Goal: Task Accomplishment & Management: Complete application form

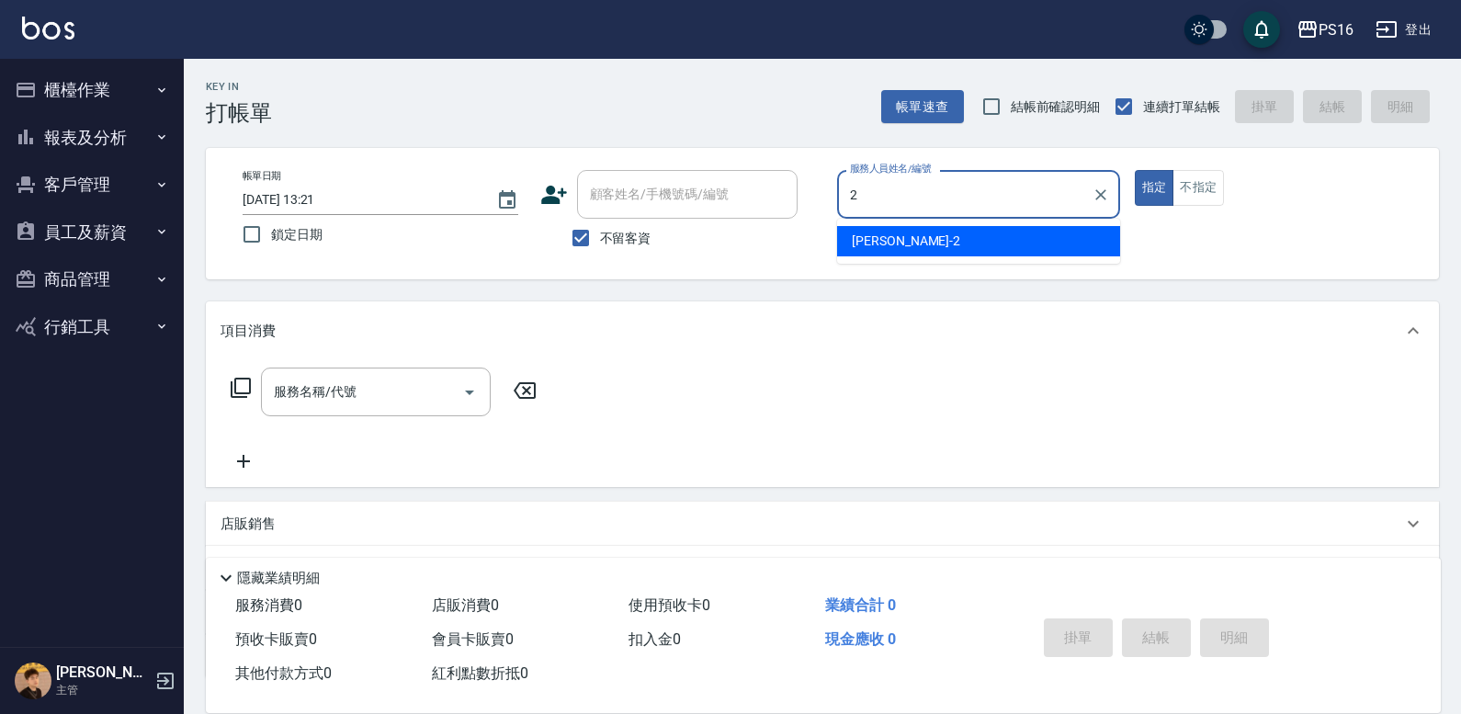
type input "[PERSON_NAME]-2"
type button "true"
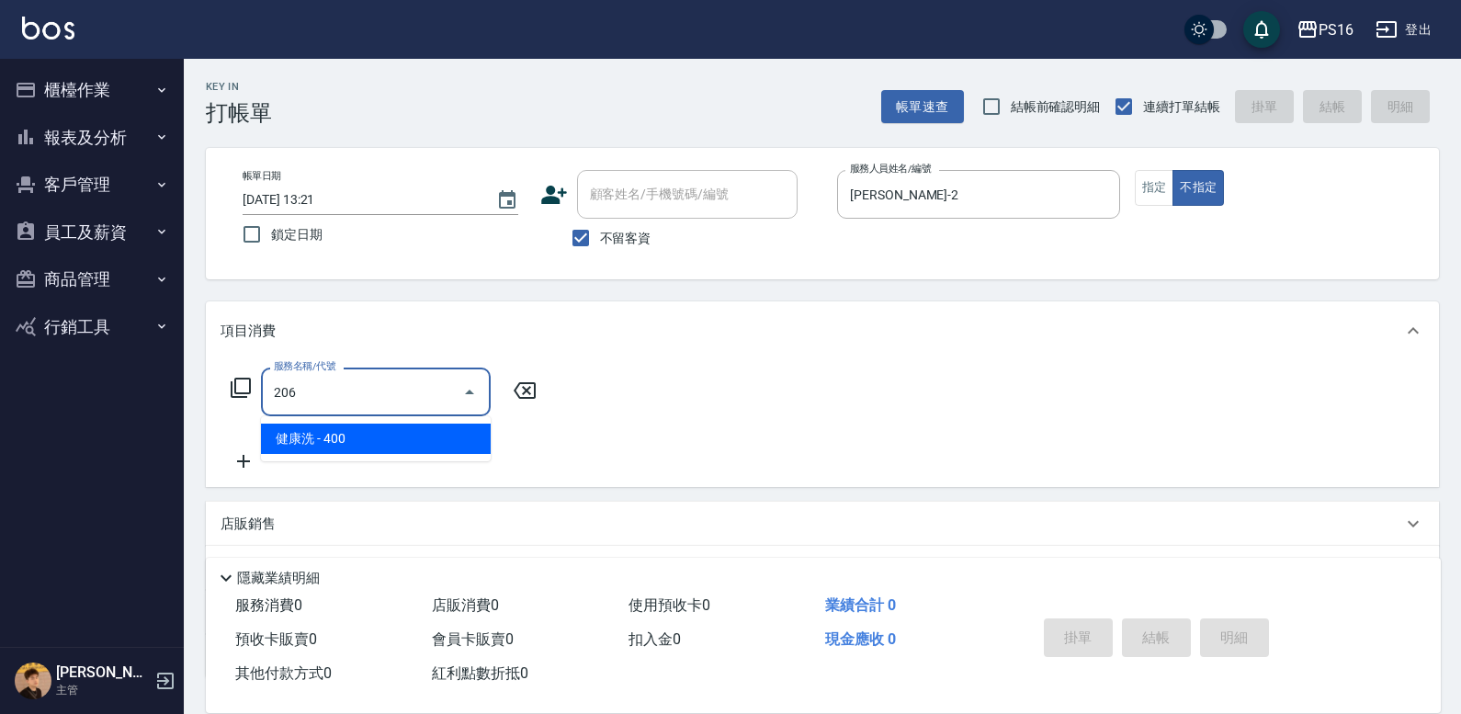
type input "健康洗(206)"
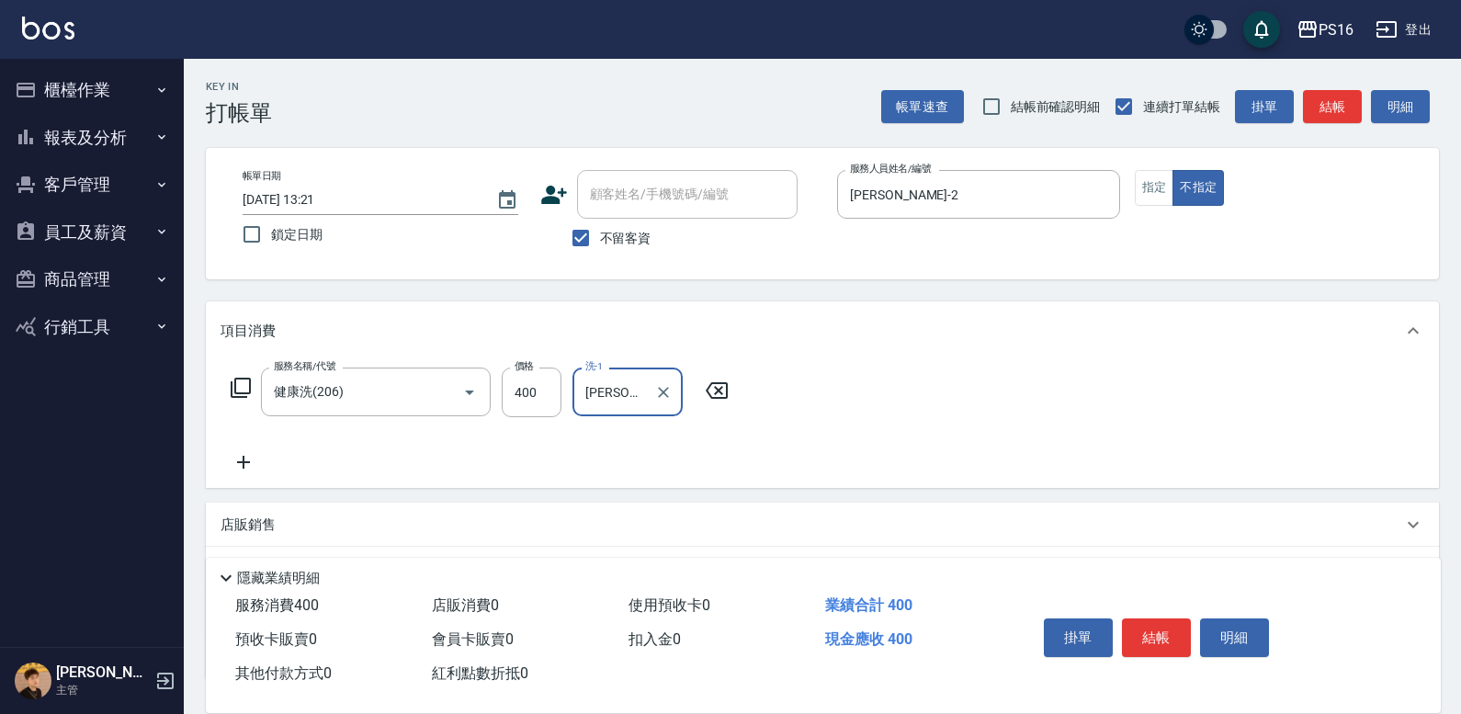
type input "[PERSON_NAME]-20"
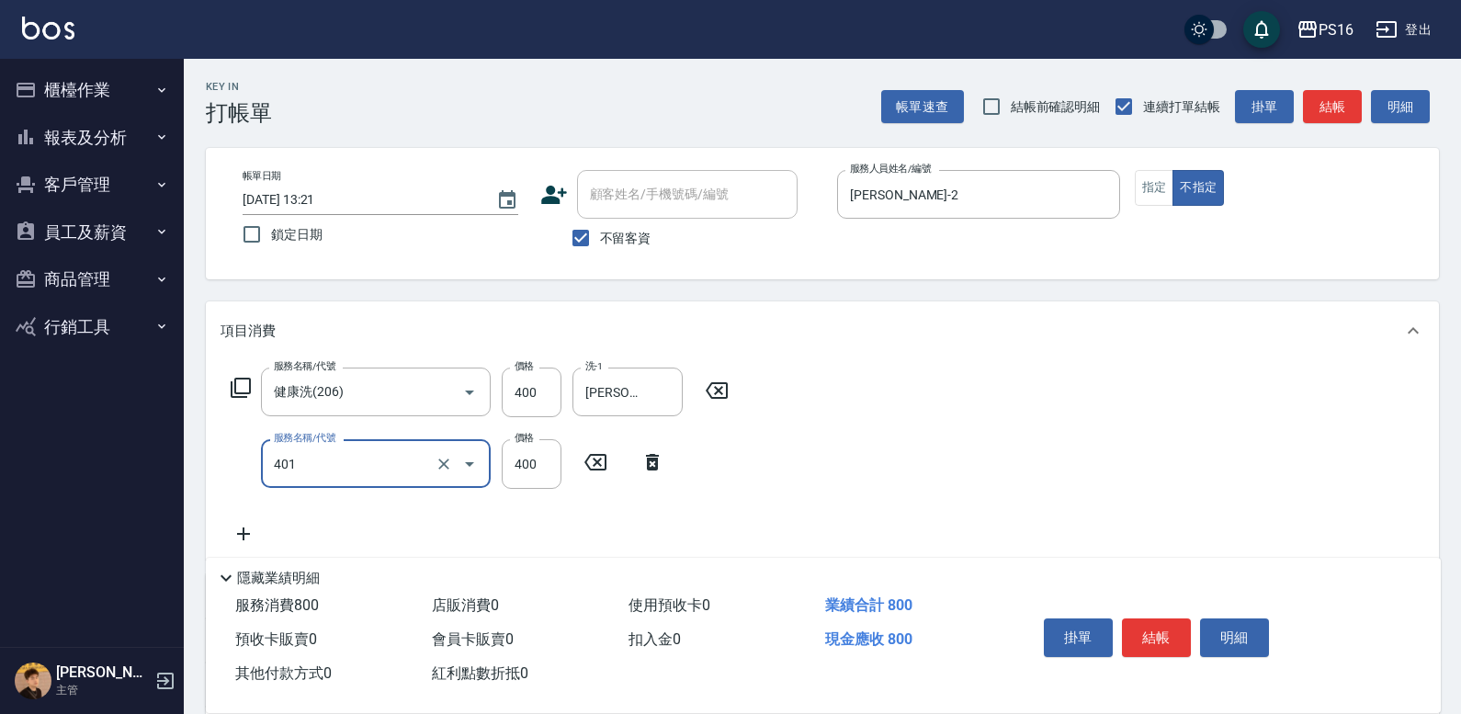
type input "剪髮(401)"
type input "200"
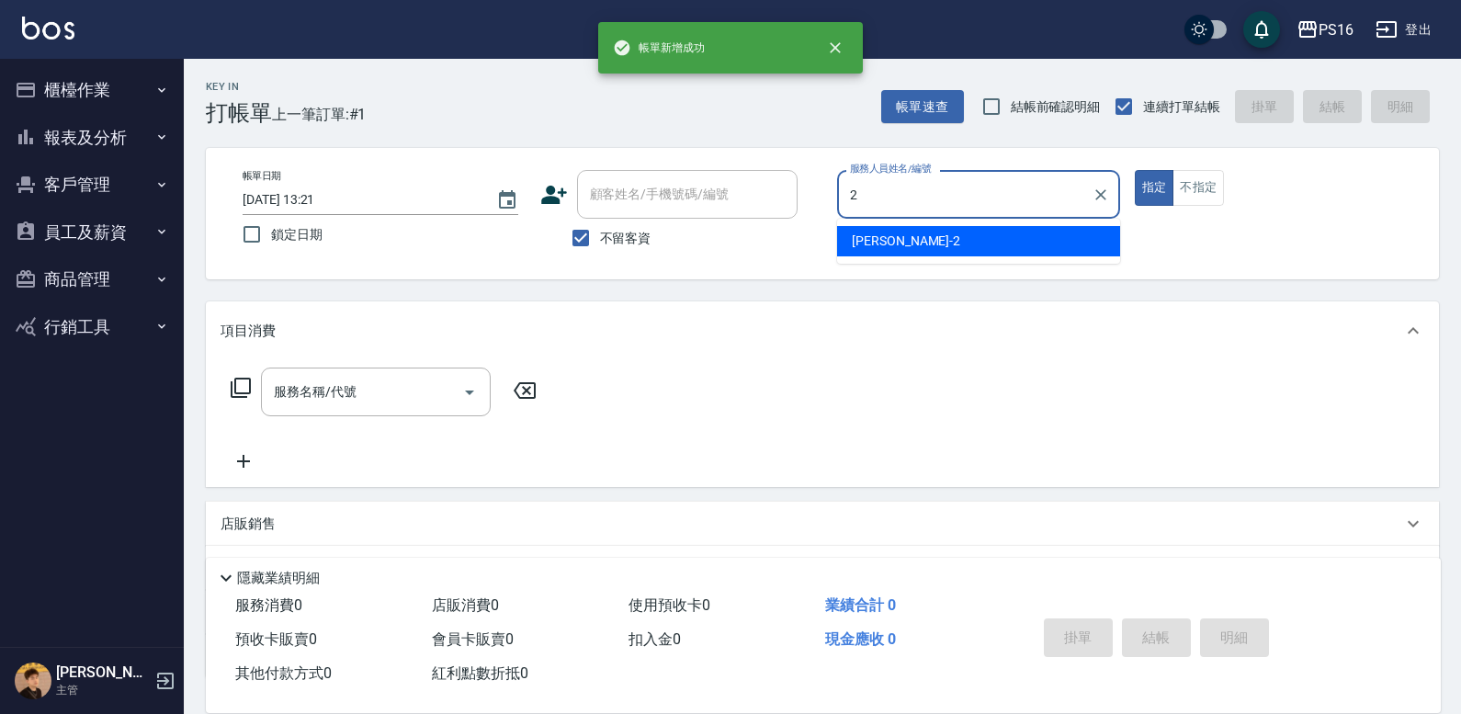
type input "[PERSON_NAME]-2"
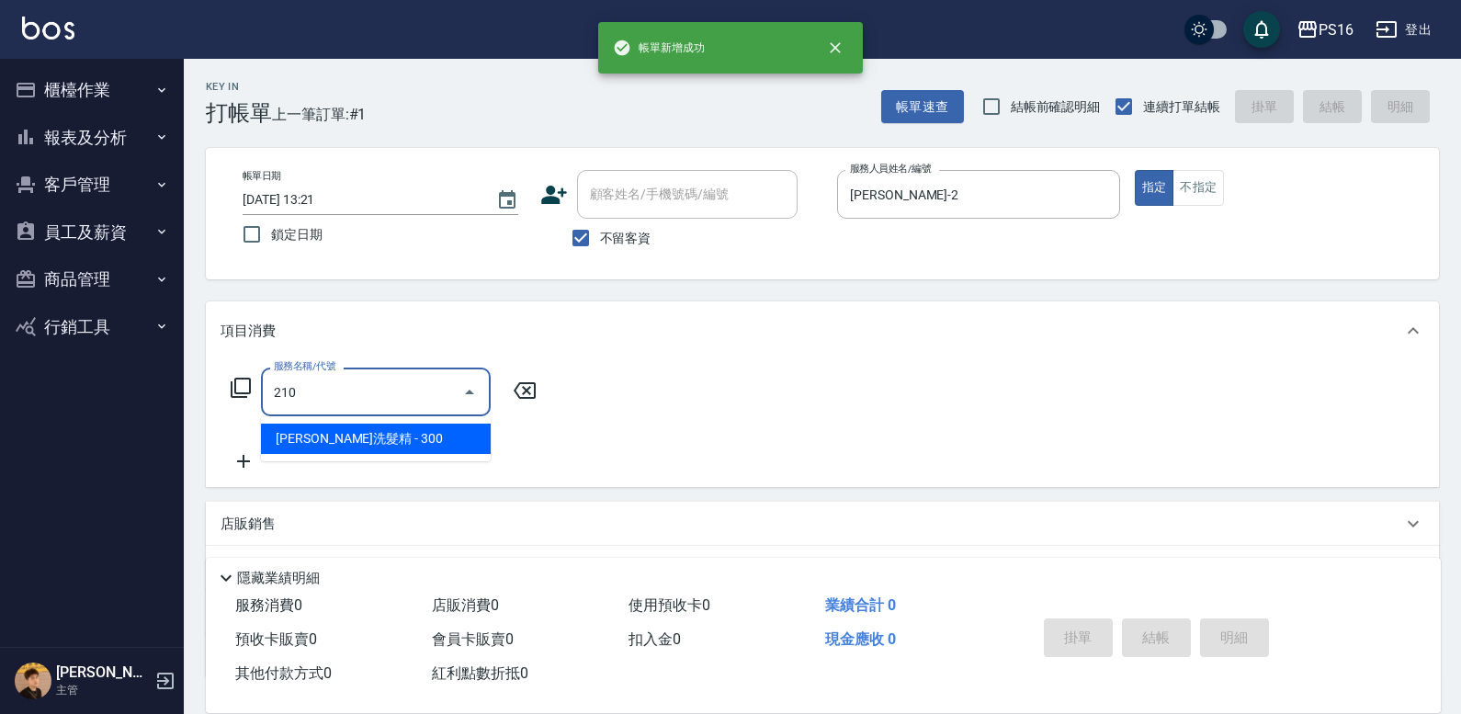
type input "[PERSON_NAME]洗髮精(210)"
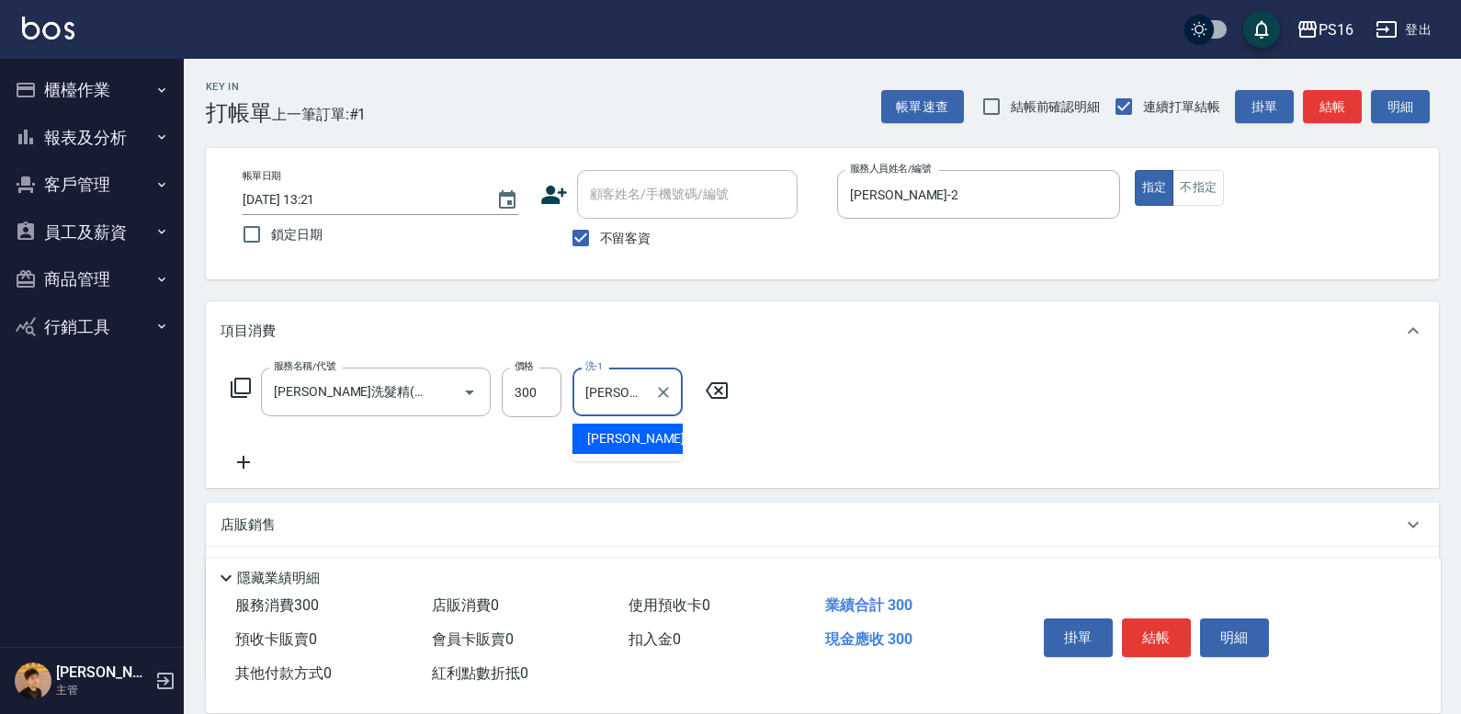
type input "[PERSON_NAME]-2"
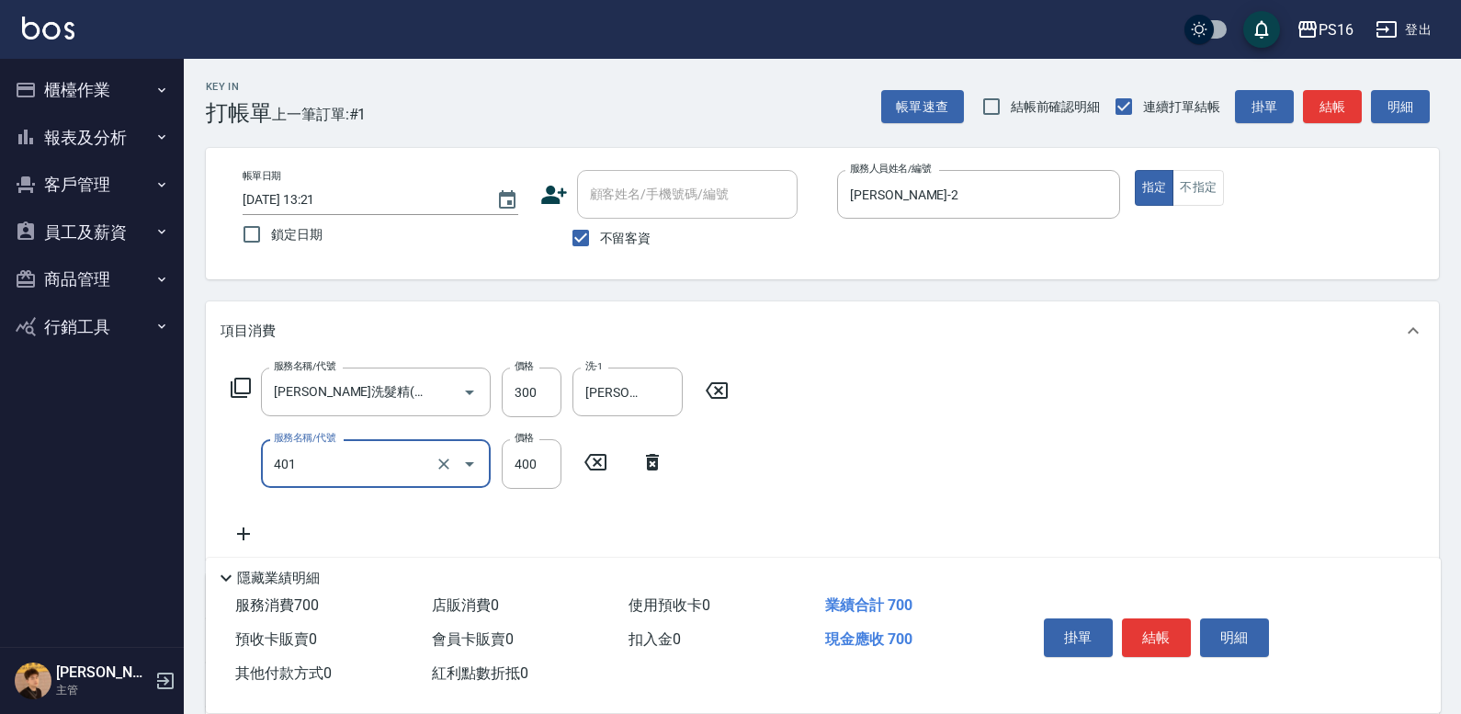
type input "剪髮(401)"
type input "300"
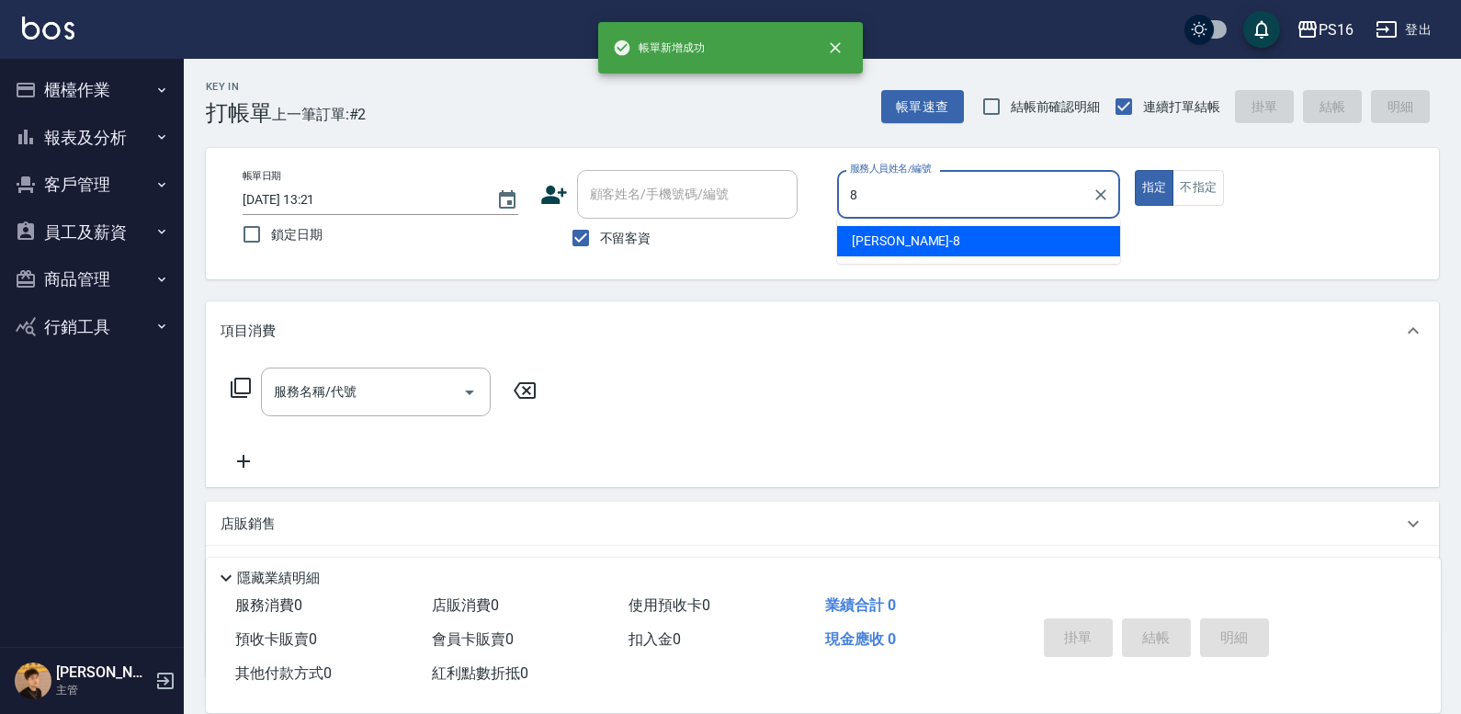
type input "[PERSON_NAME]-8"
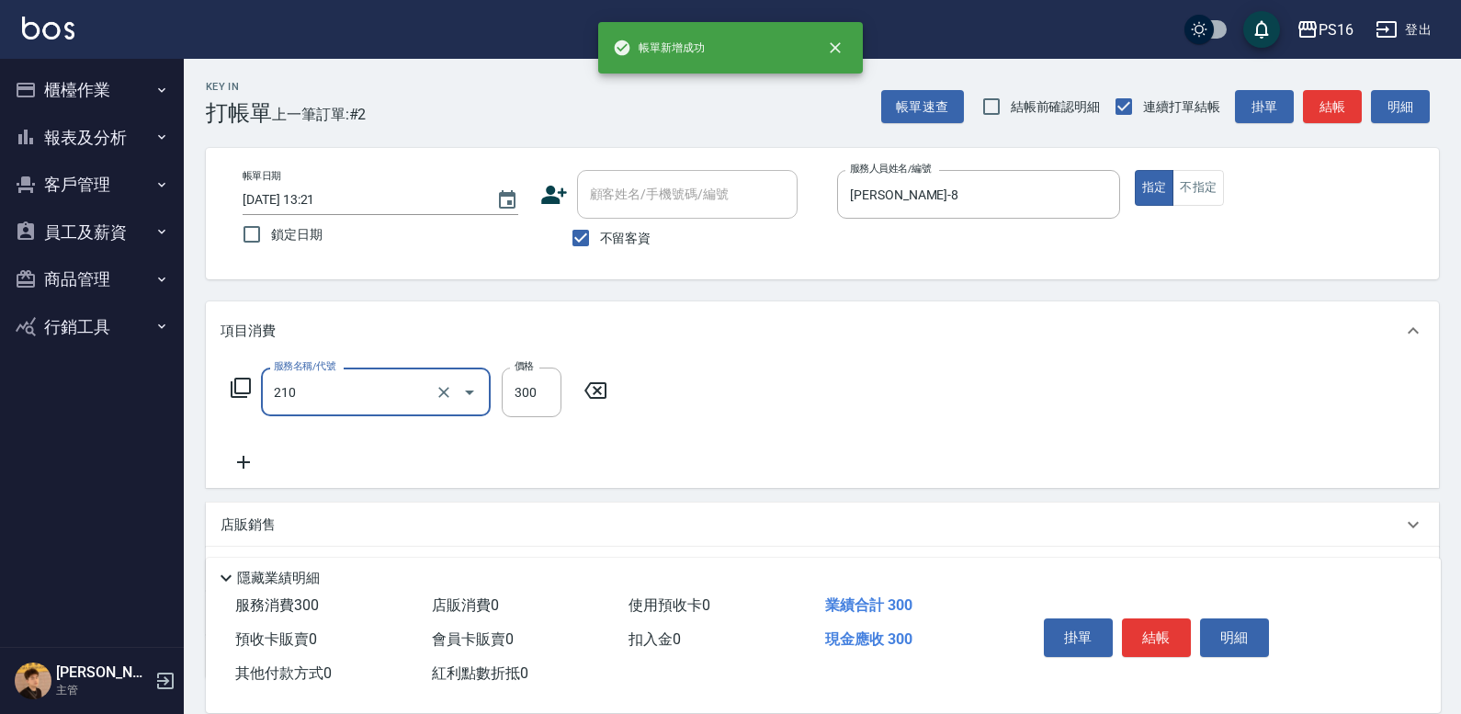
type input "[PERSON_NAME]洗髮精(210)"
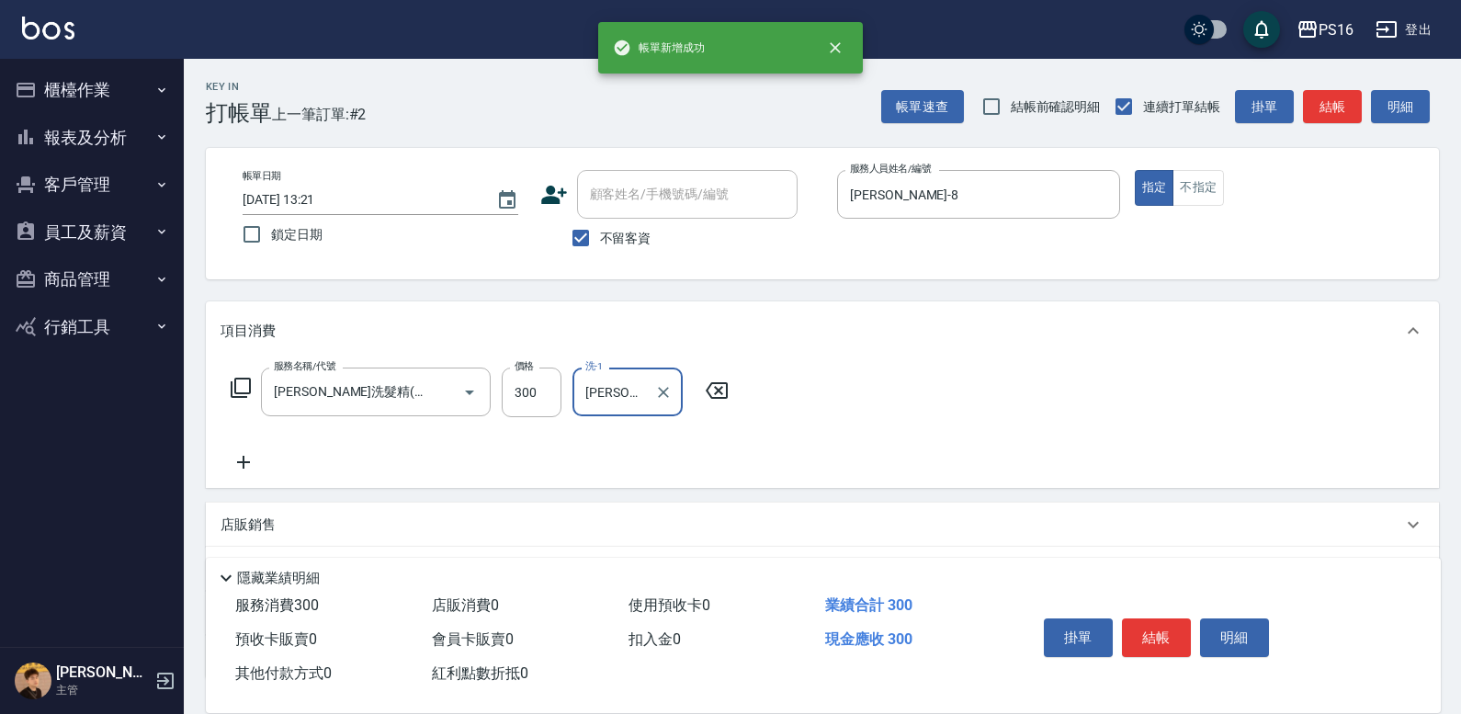
type input "[PERSON_NAME]-20"
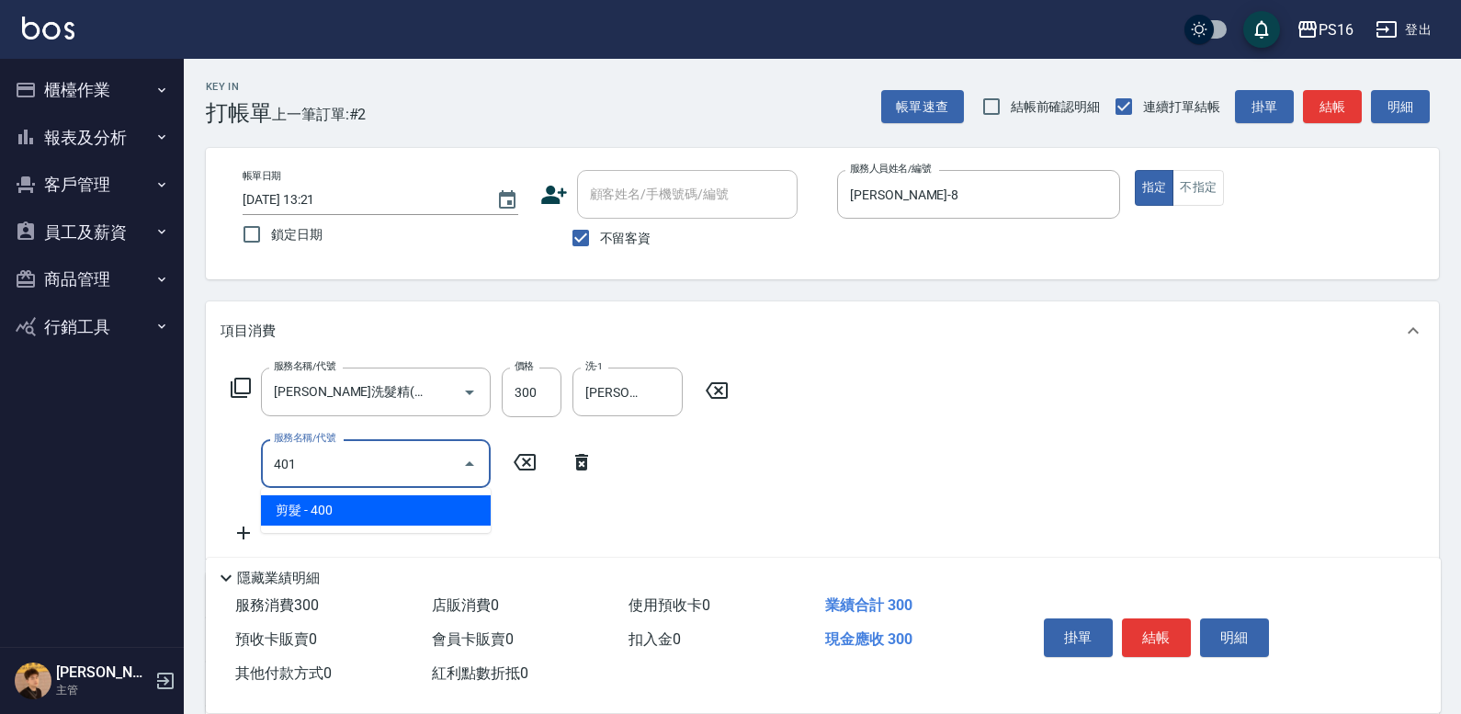
type input "剪髮(401)"
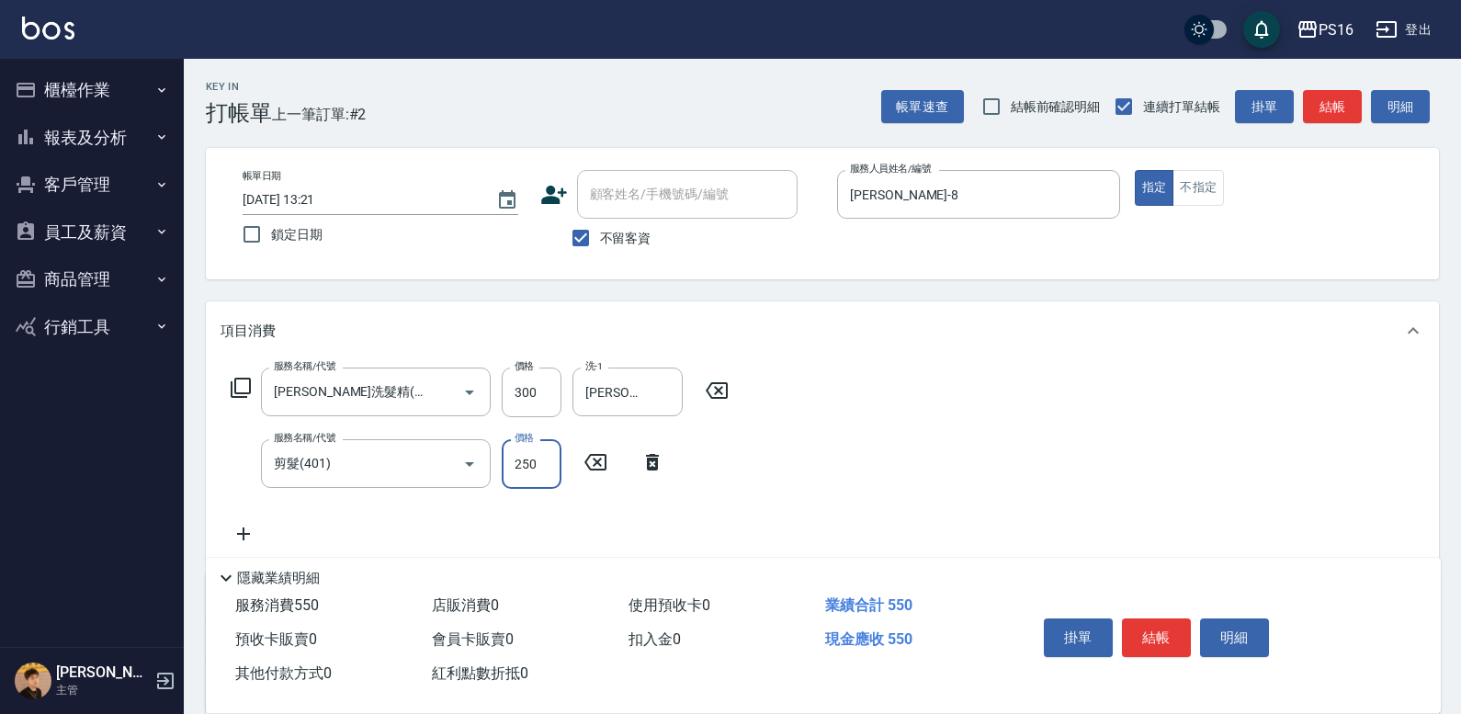
type input "250"
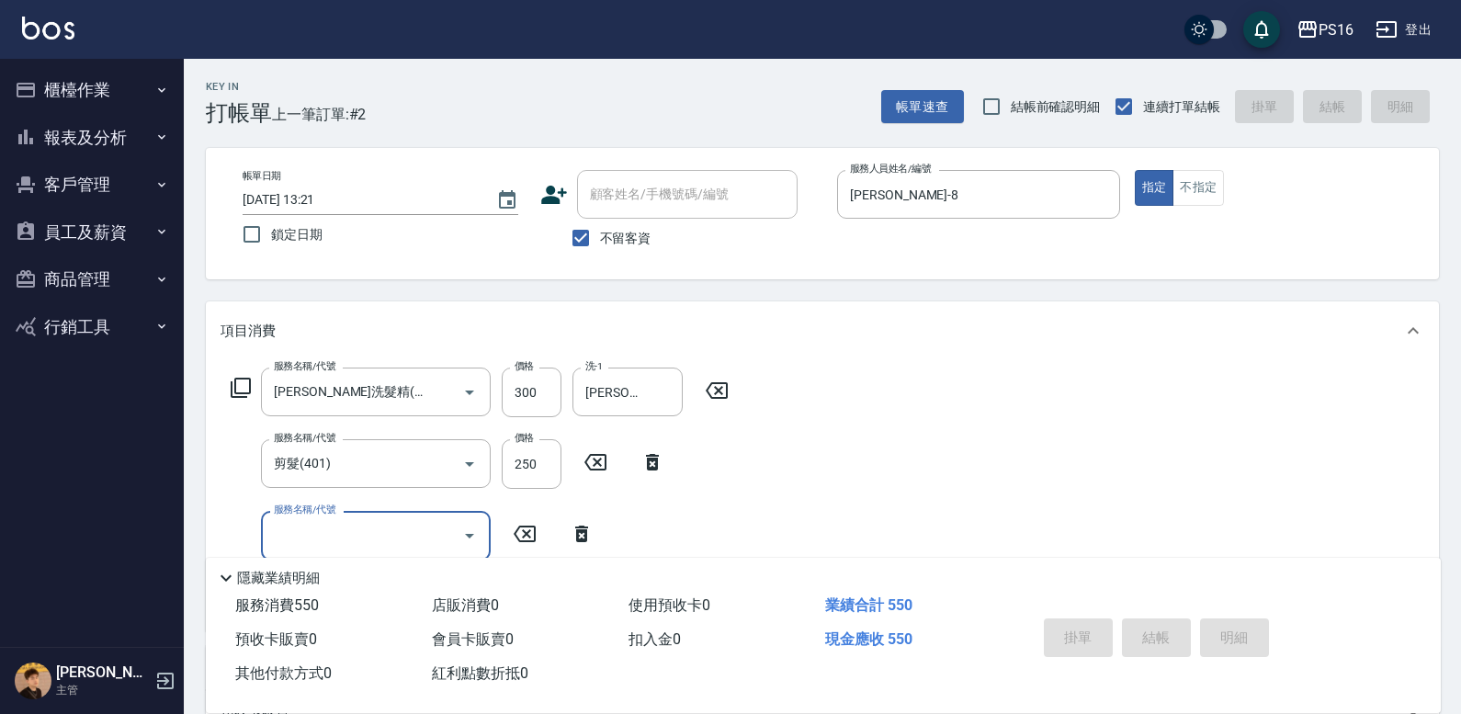
type input "[DATE] 13:22"
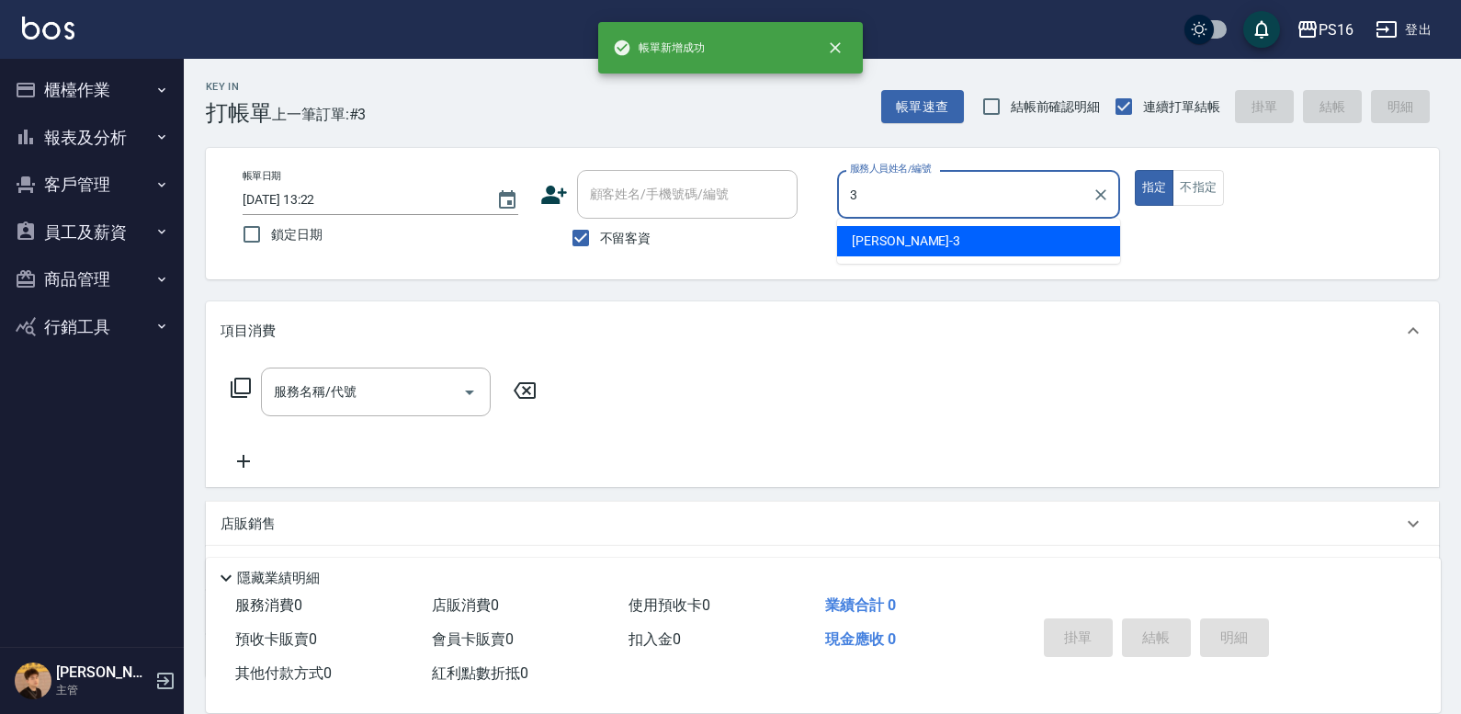
type input "[PERSON_NAME]-3"
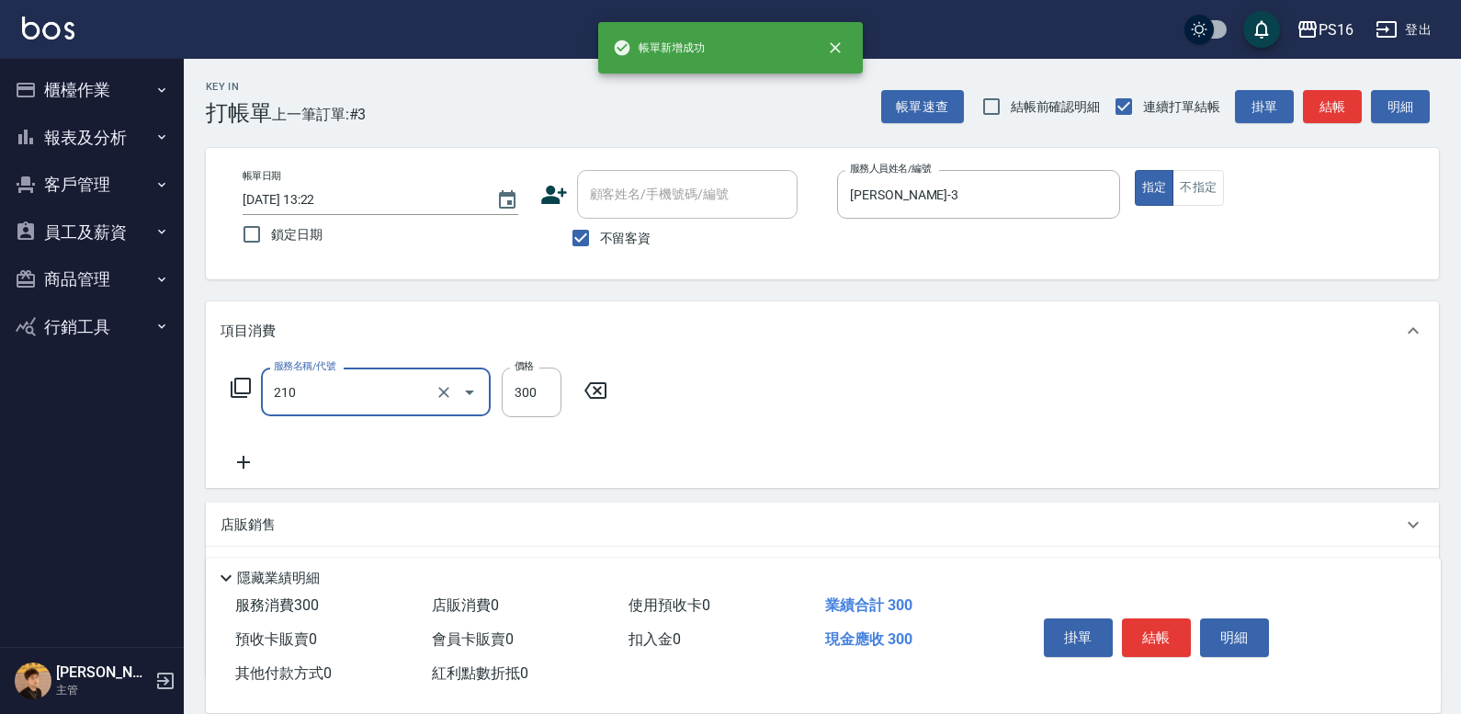
type input "[PERSON_NAME]洗髮精(210)"
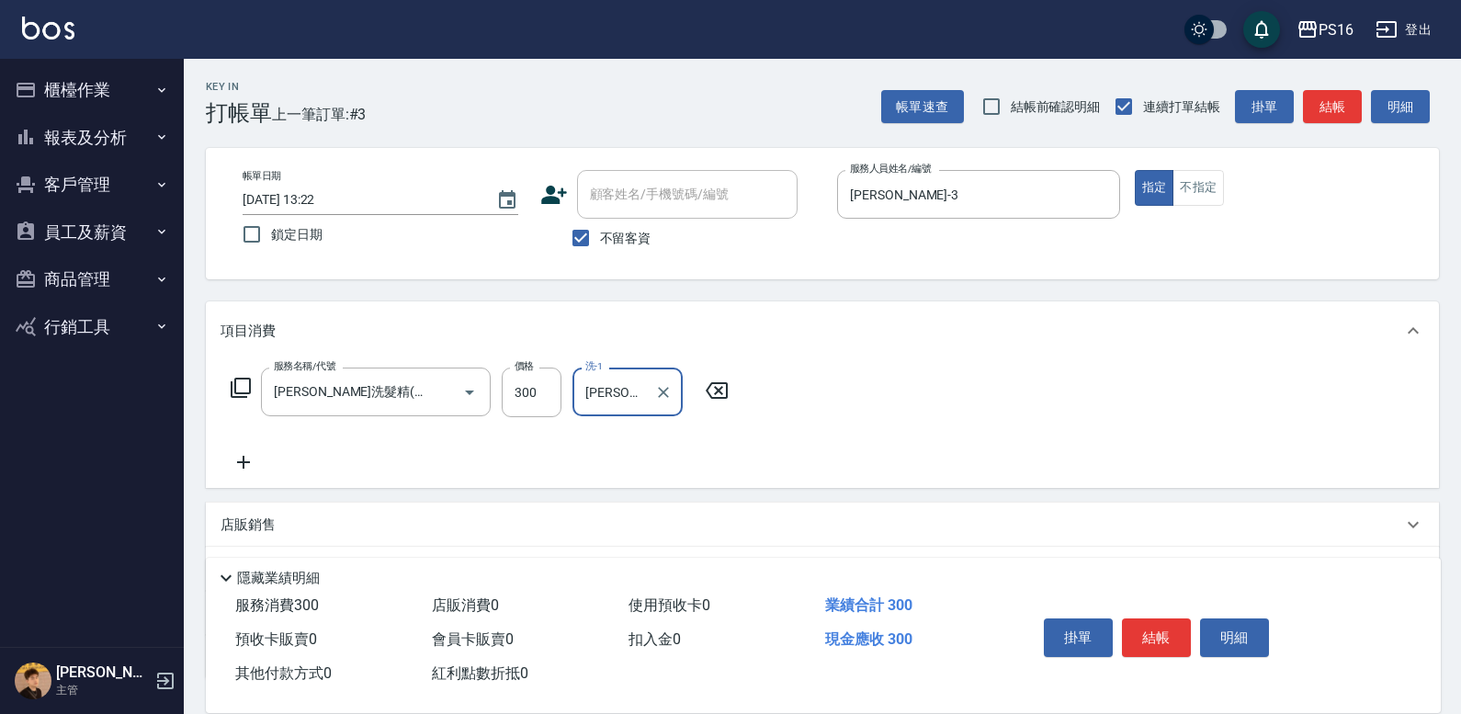
type input "[PERSON_NAME]-3"
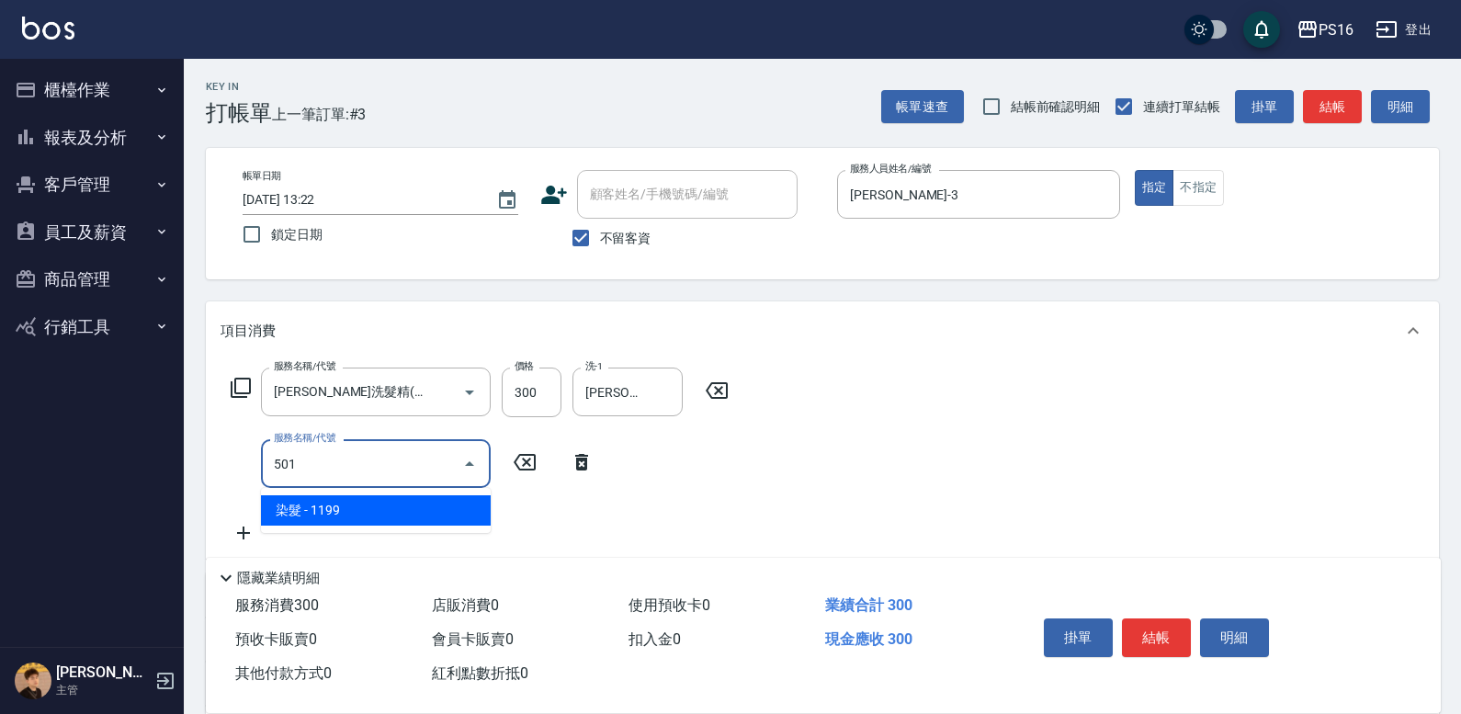
type input "染髮(501)"
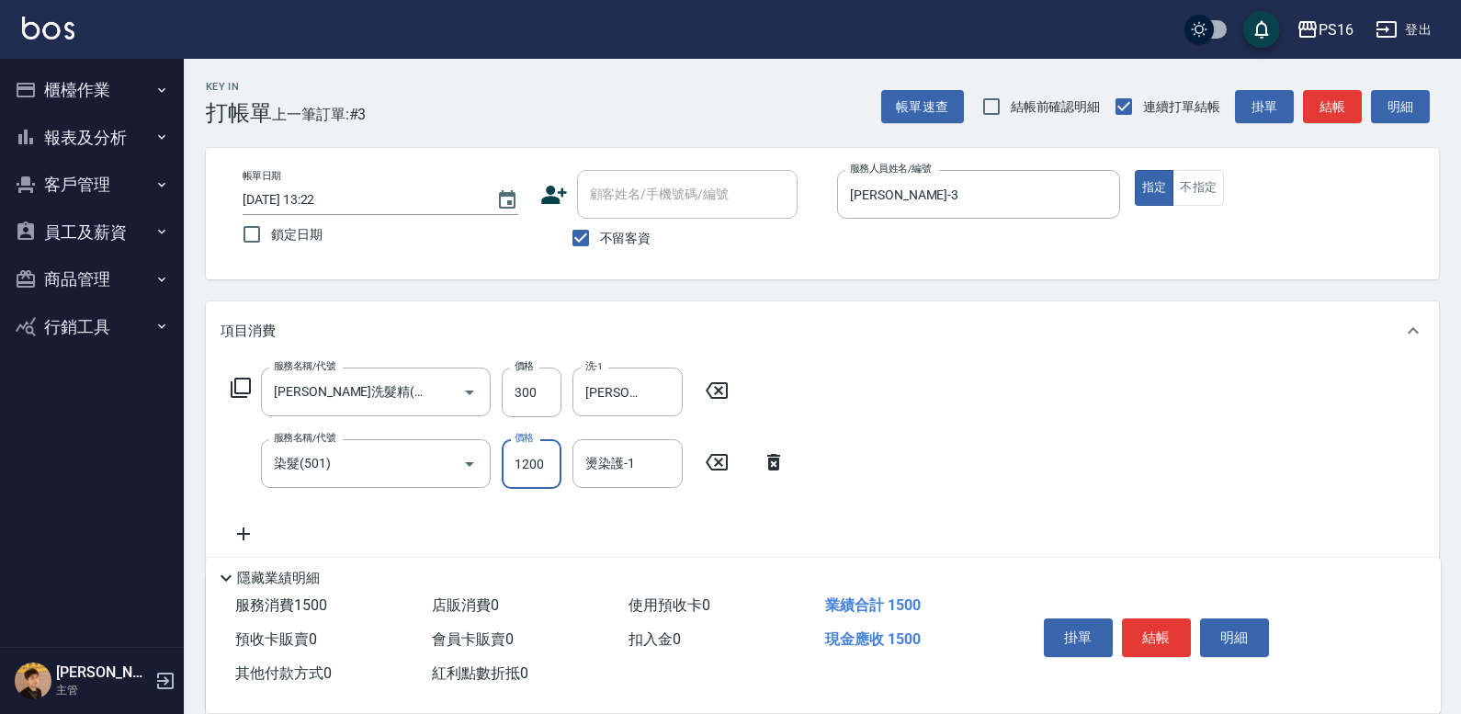
type input "1200"
type input "[PERSON_NAME]-3"
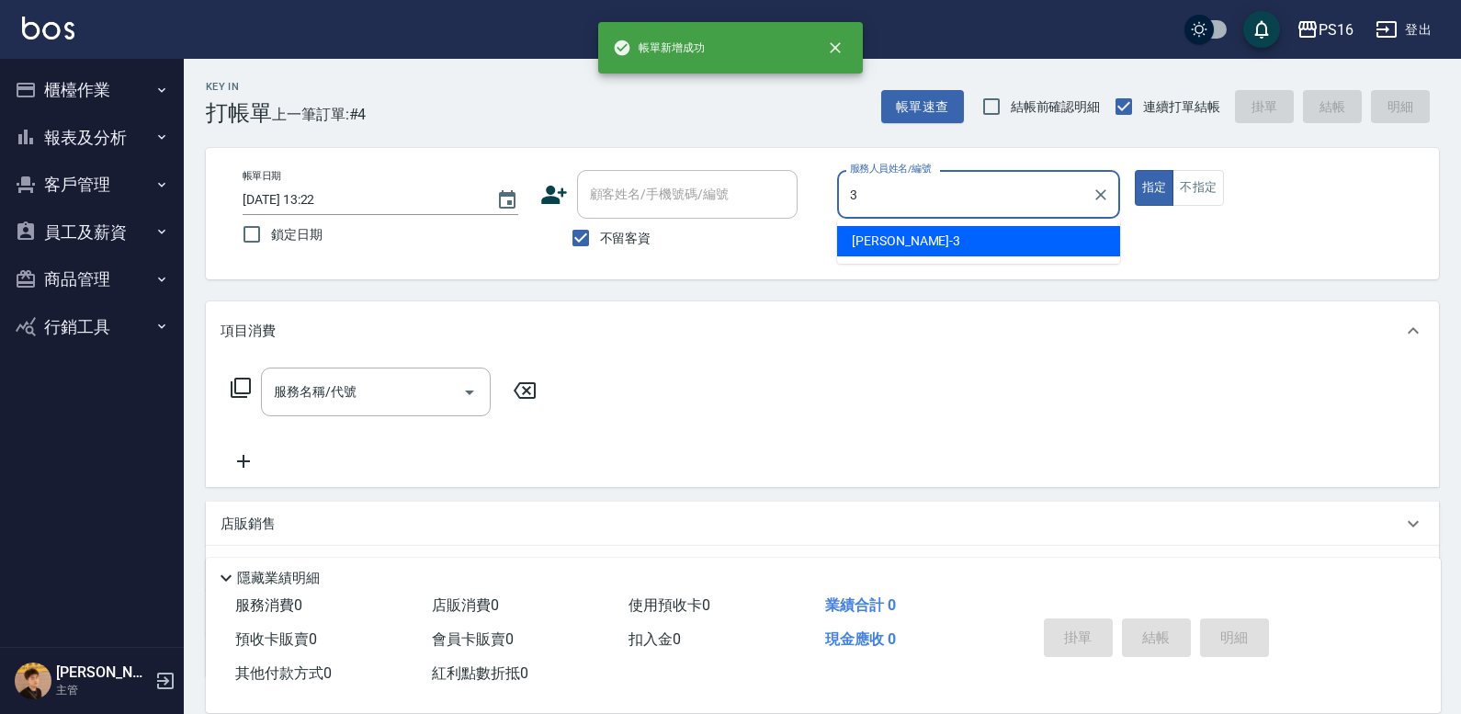
type input "[PERSON_NAME]-3"
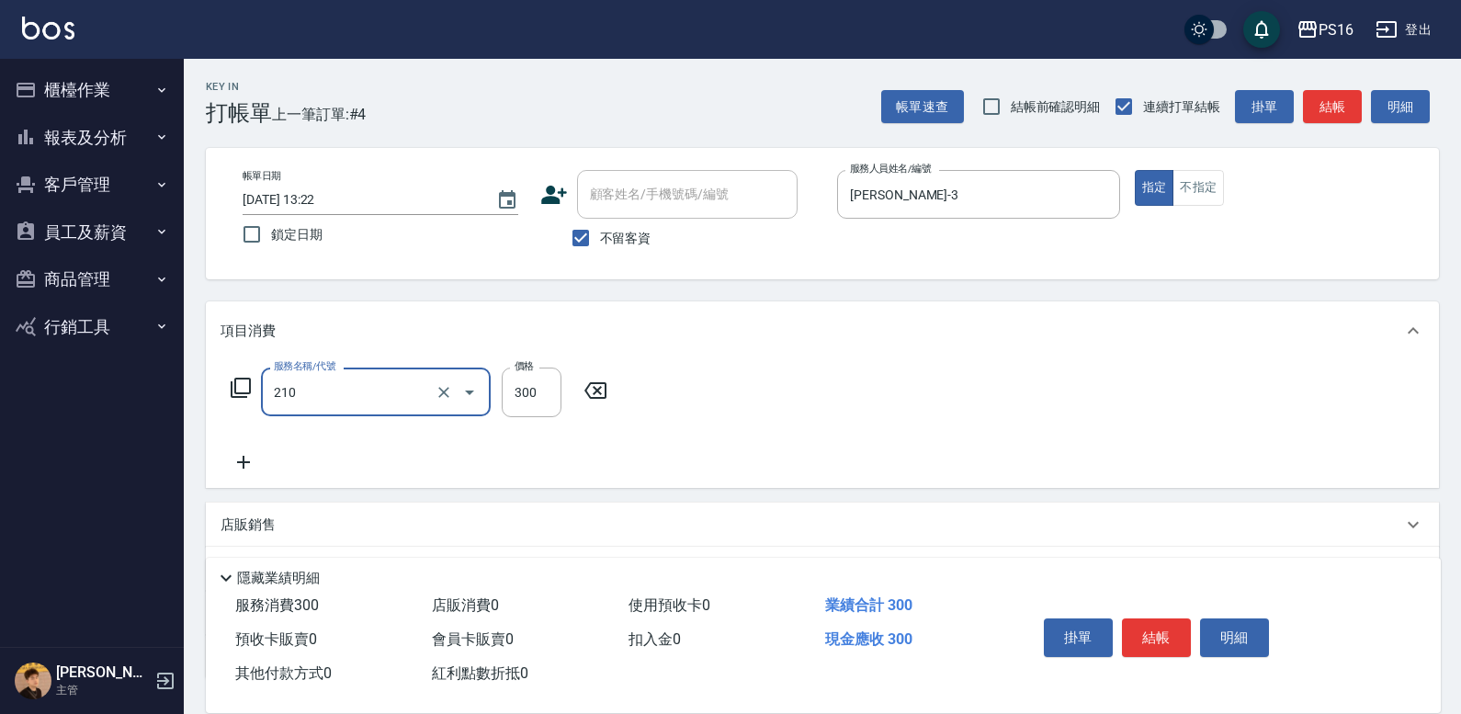
type input "[PERSON_NAME]洗髮精(210)"
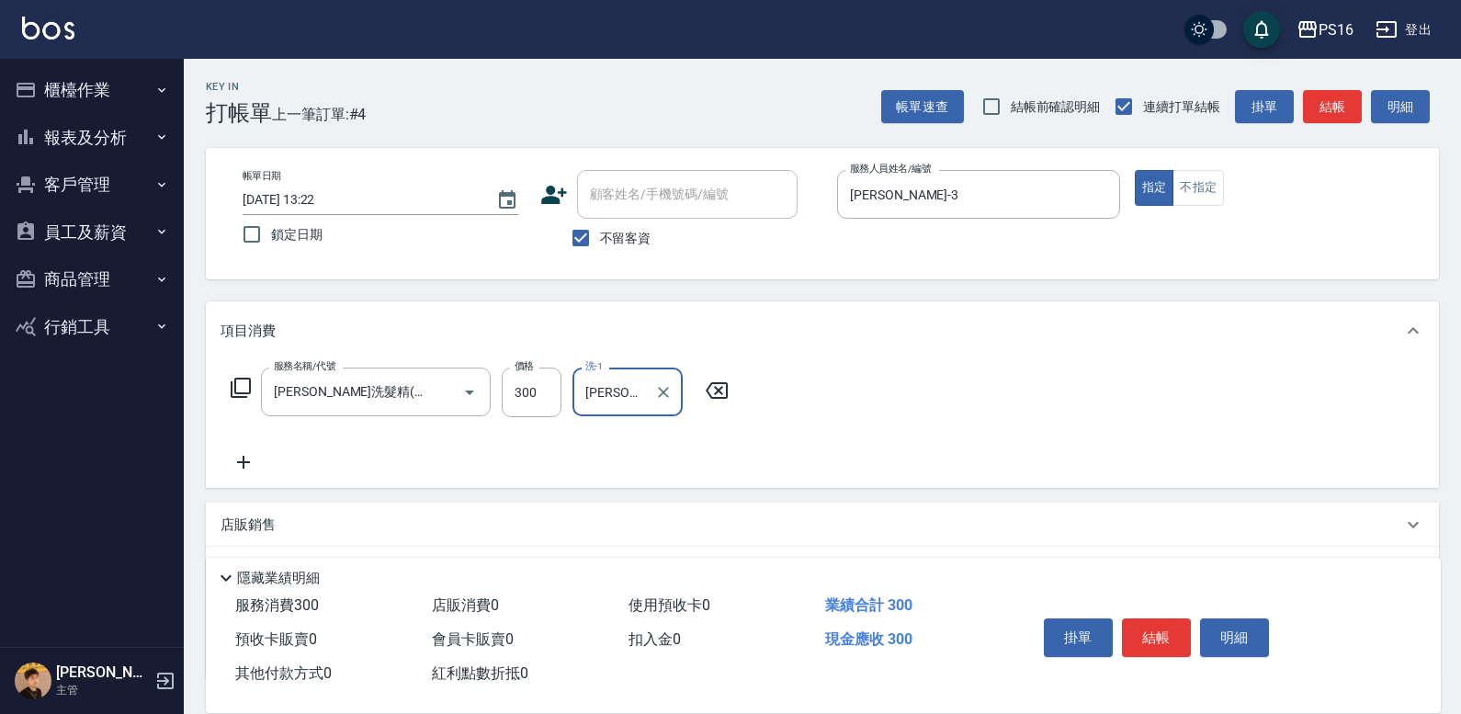
type input "[PERSON_NAME]-3"
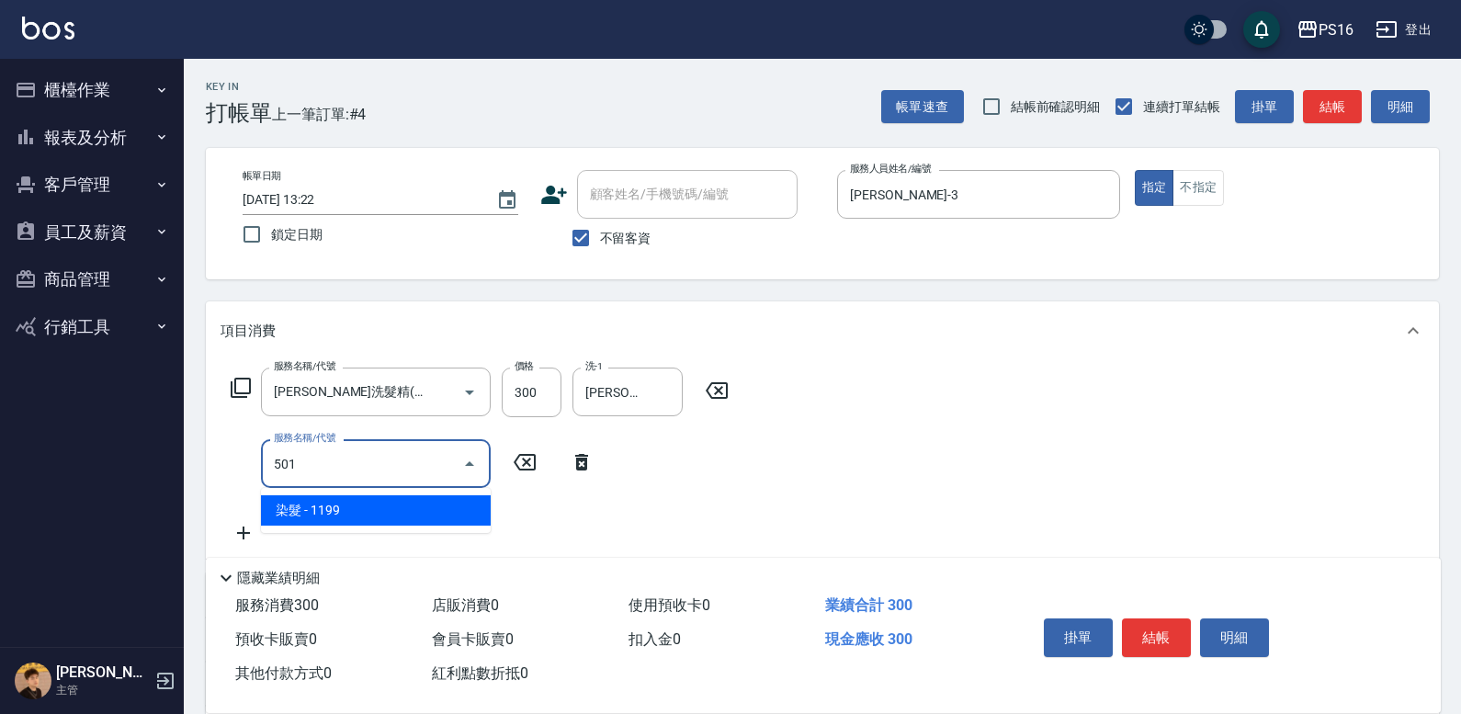
type input "染髮(501)"
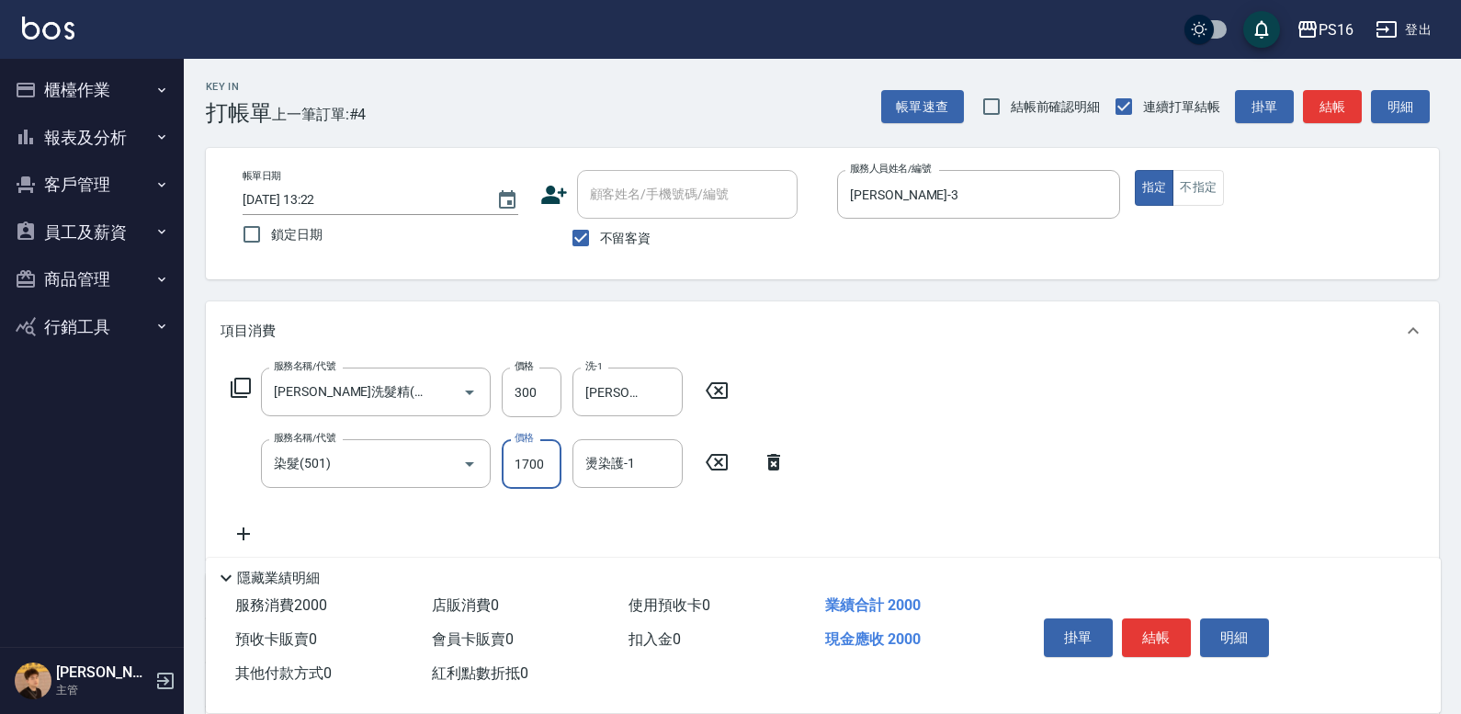
type input "1700"
type input "[PERSON_NAME]-3"
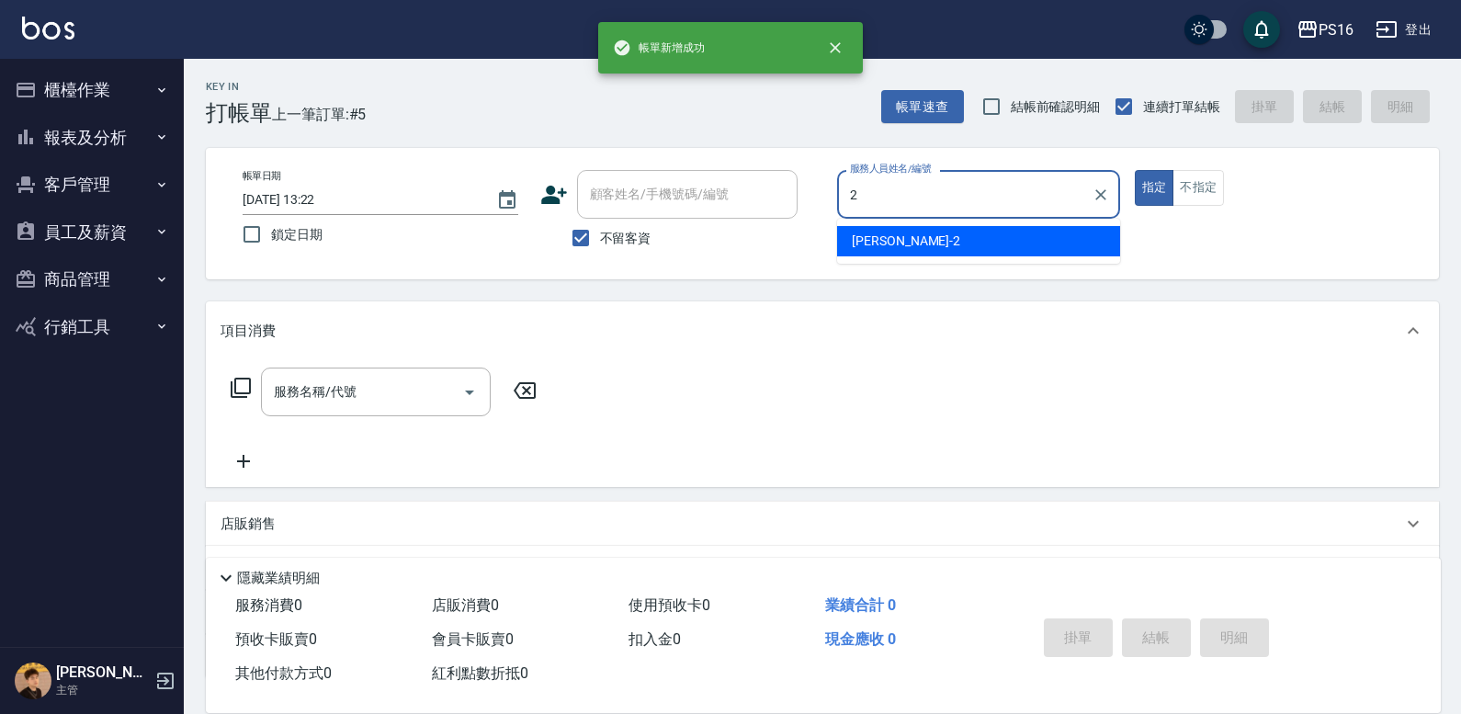
type input "[PERSON_NAME]-2"
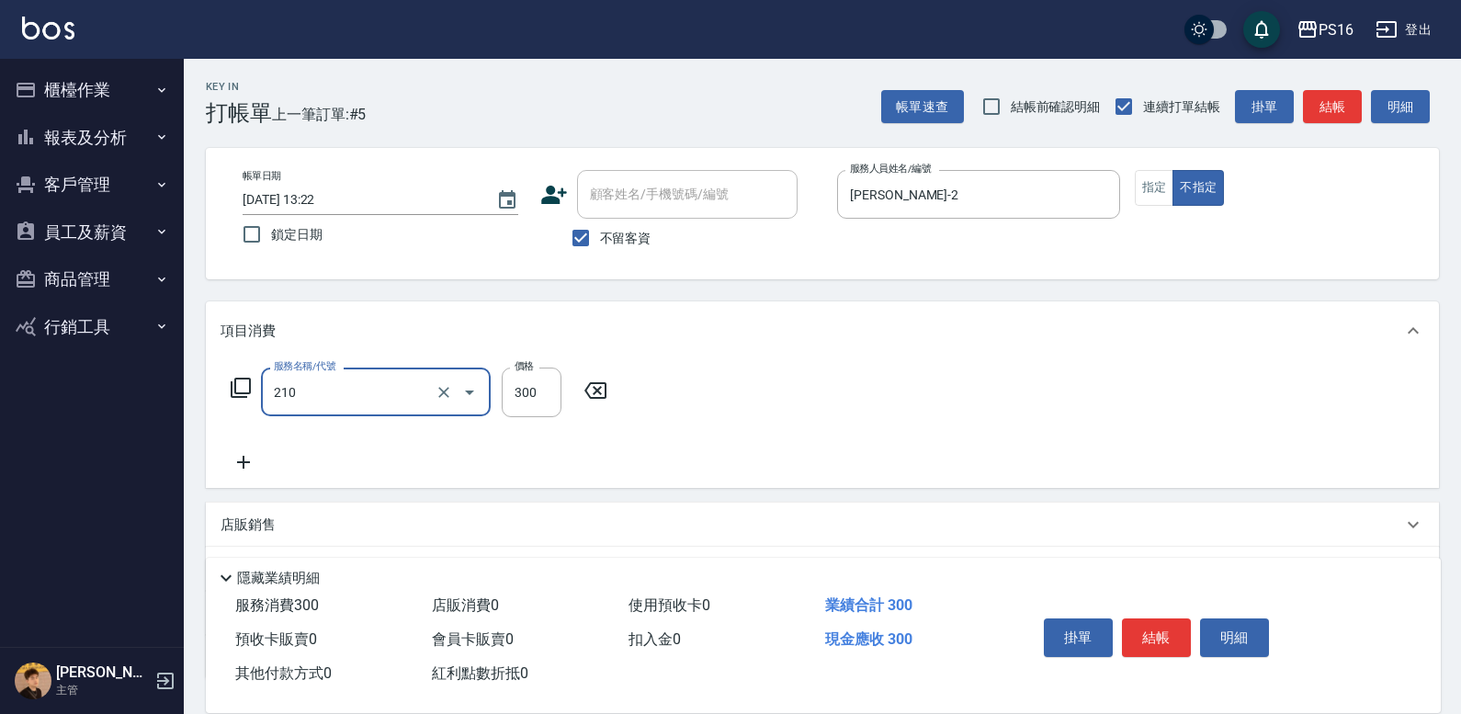
type input "[PERSON_NAME]洗髮精(210)"
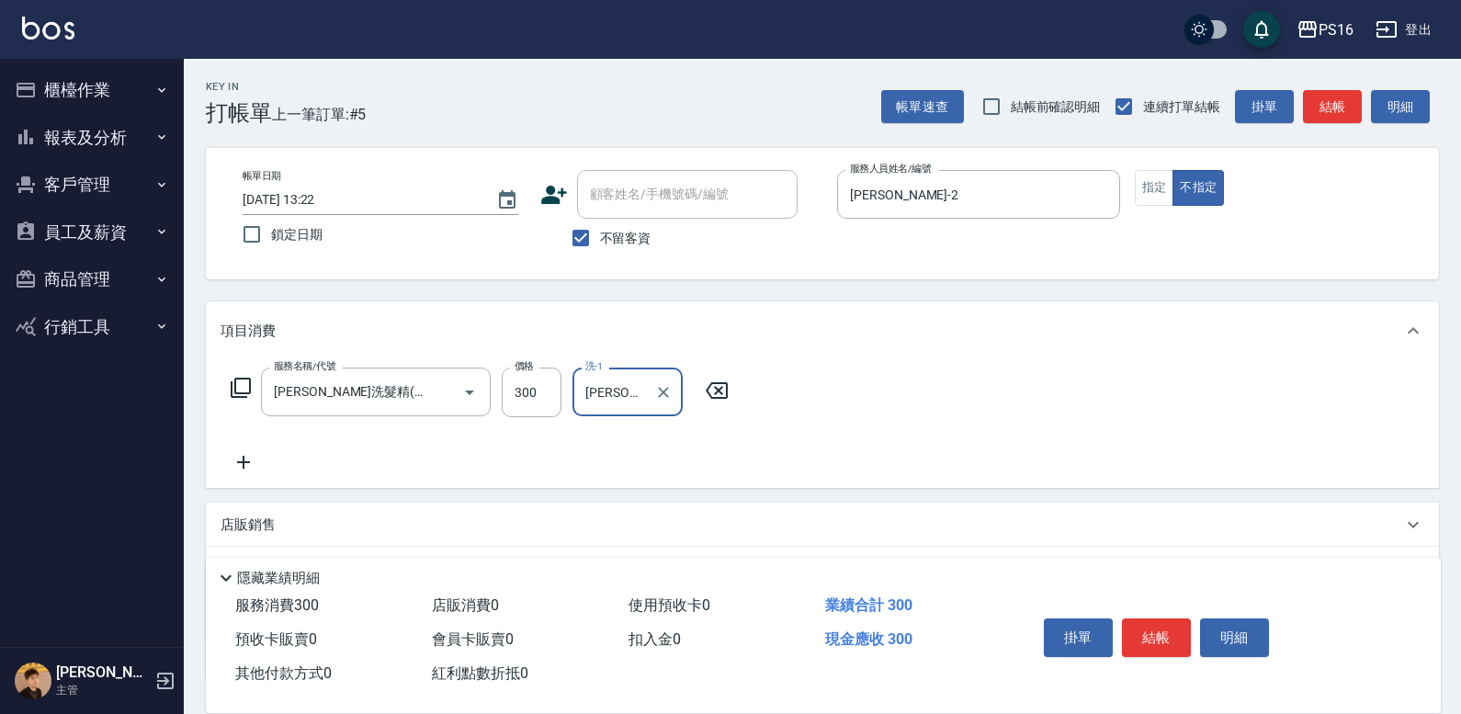
type input "[PERSON_NAME]-28"
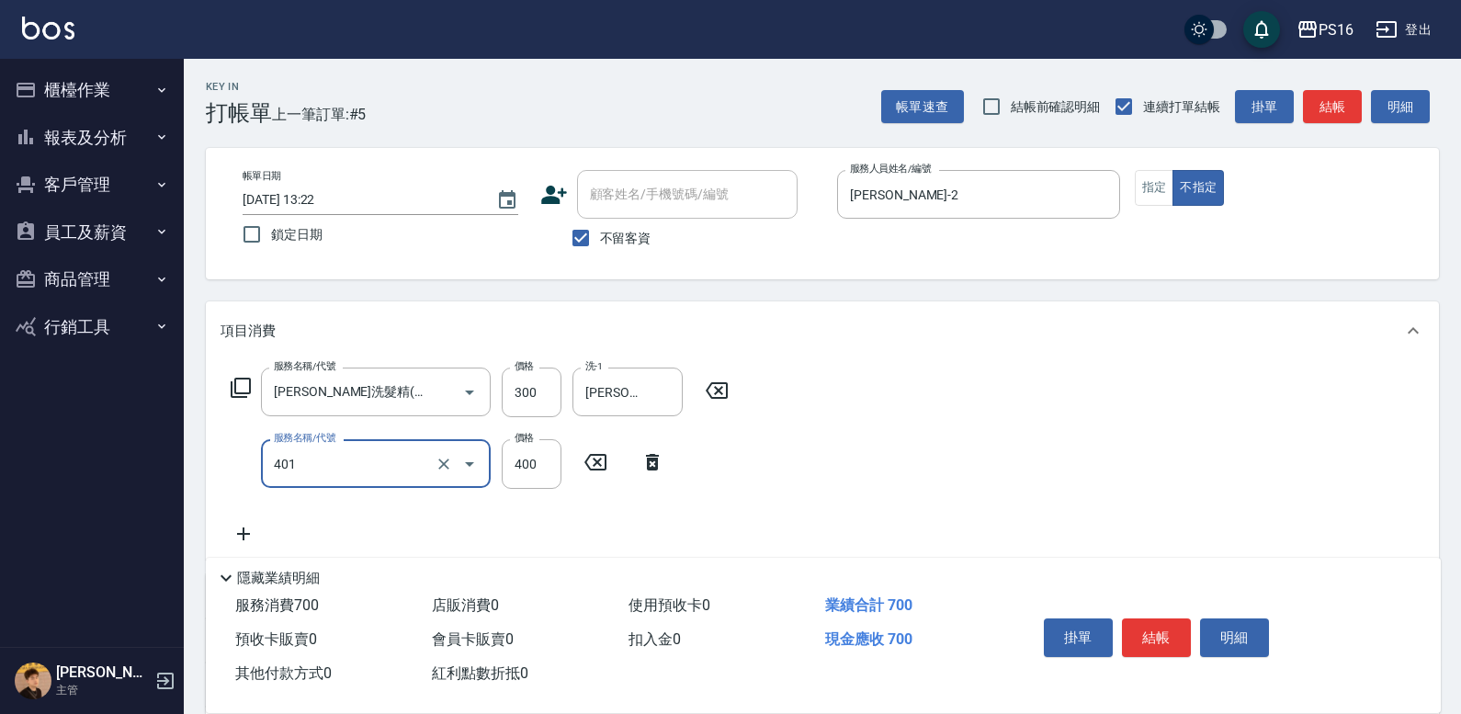
type input "剪髮(401)"
type input "200"
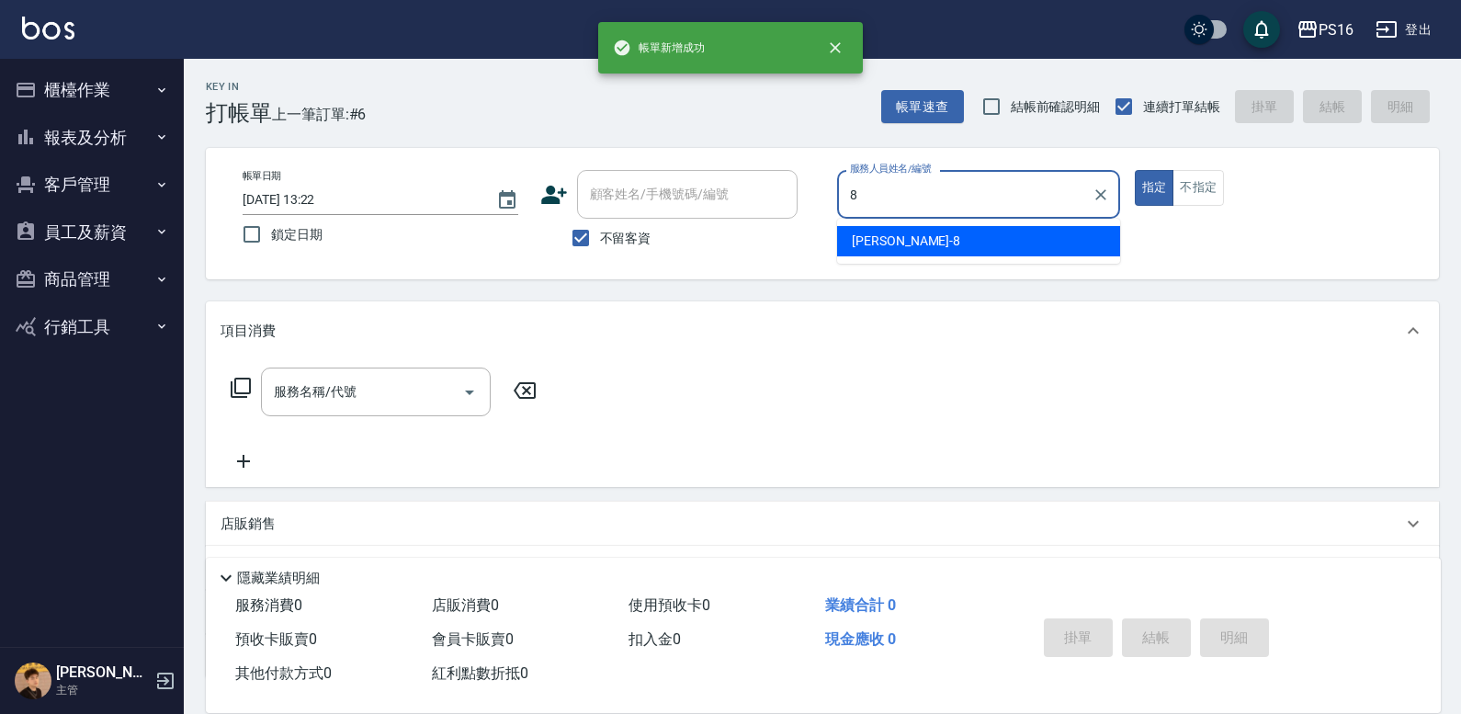
type input "[PERSON_NAME]-8"
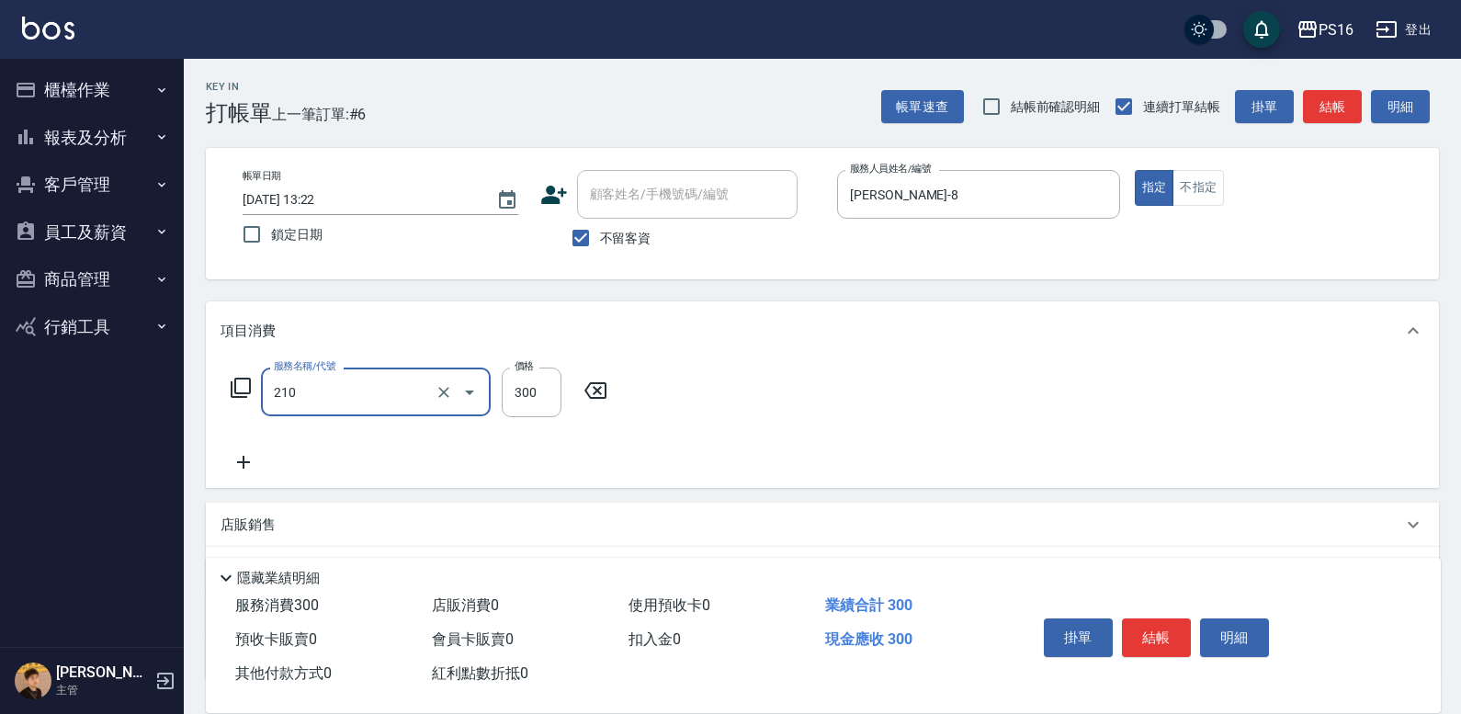
type input "[PERSON_NAME]洗髮精(210)"
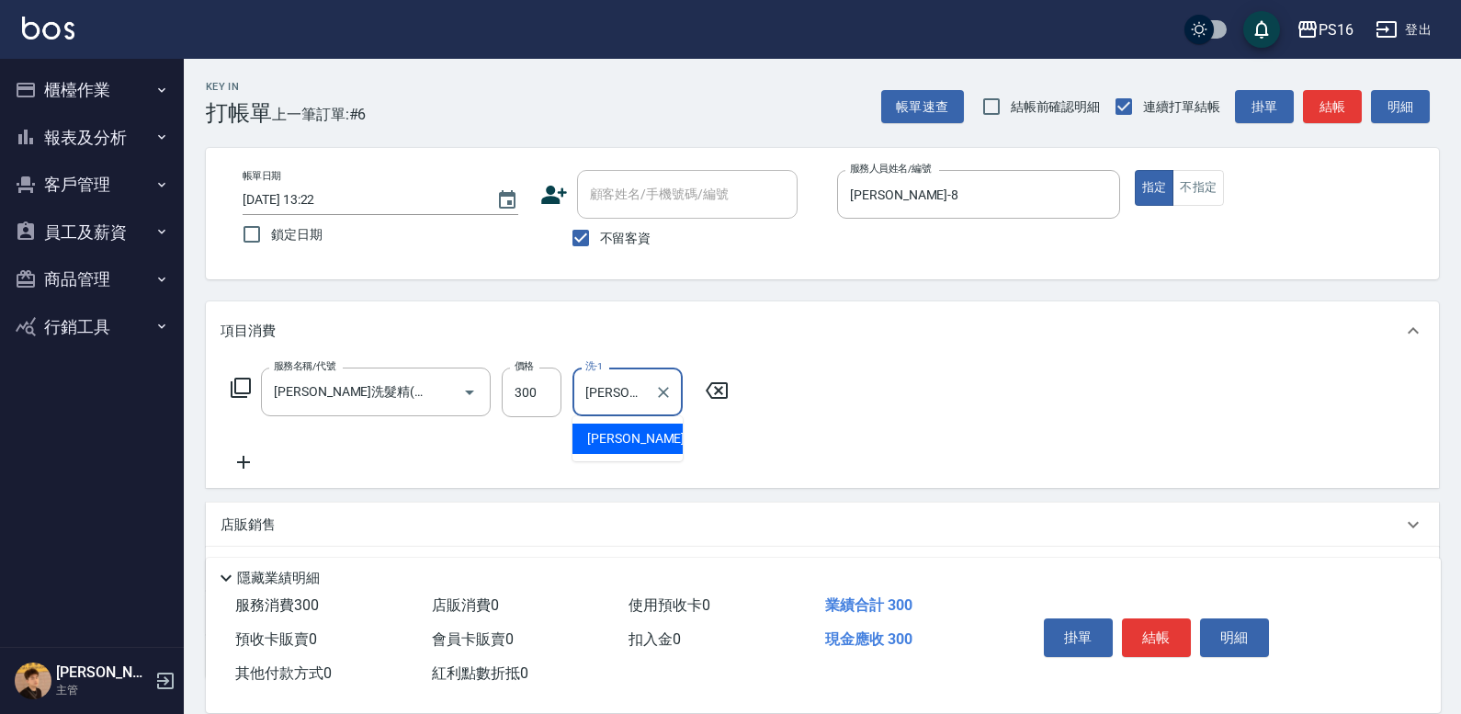
type input "[PERSON_NAME]-8"
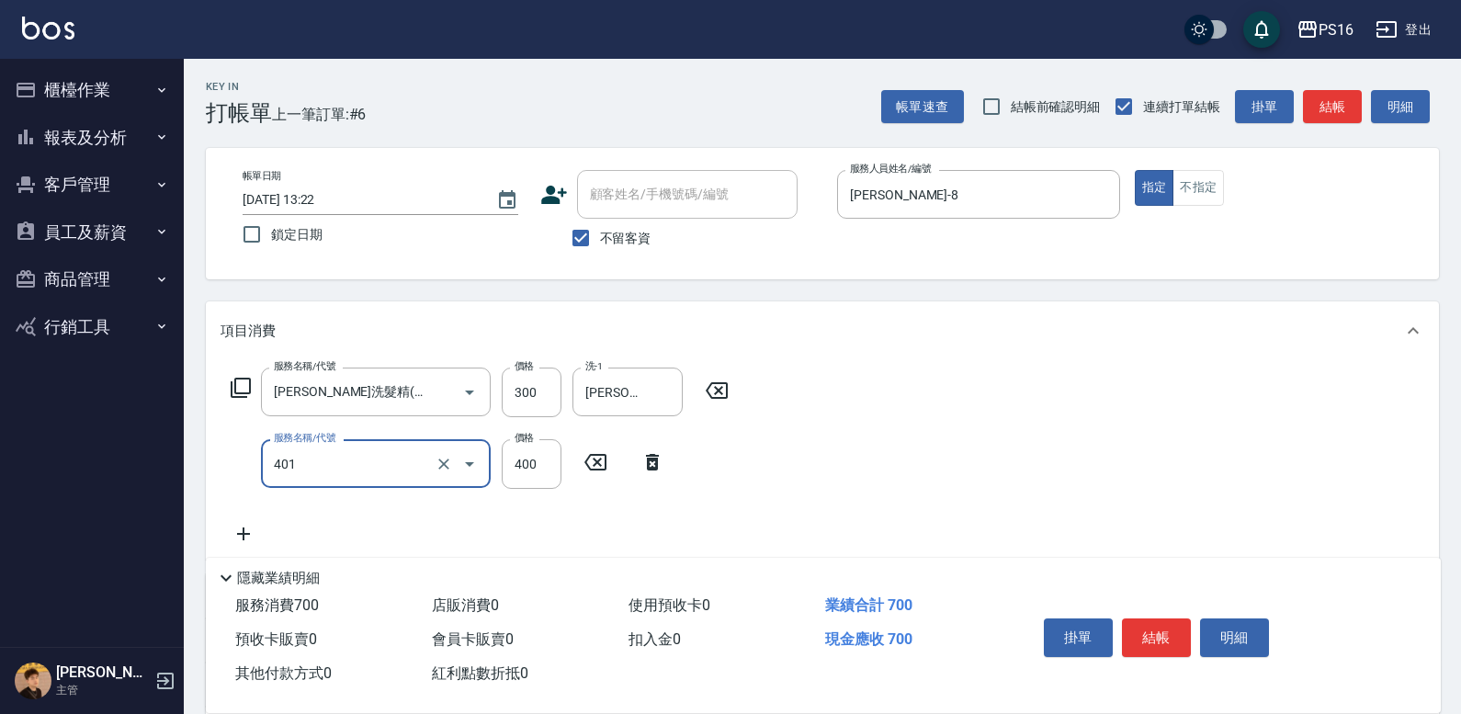
type input "剪髮(401)"
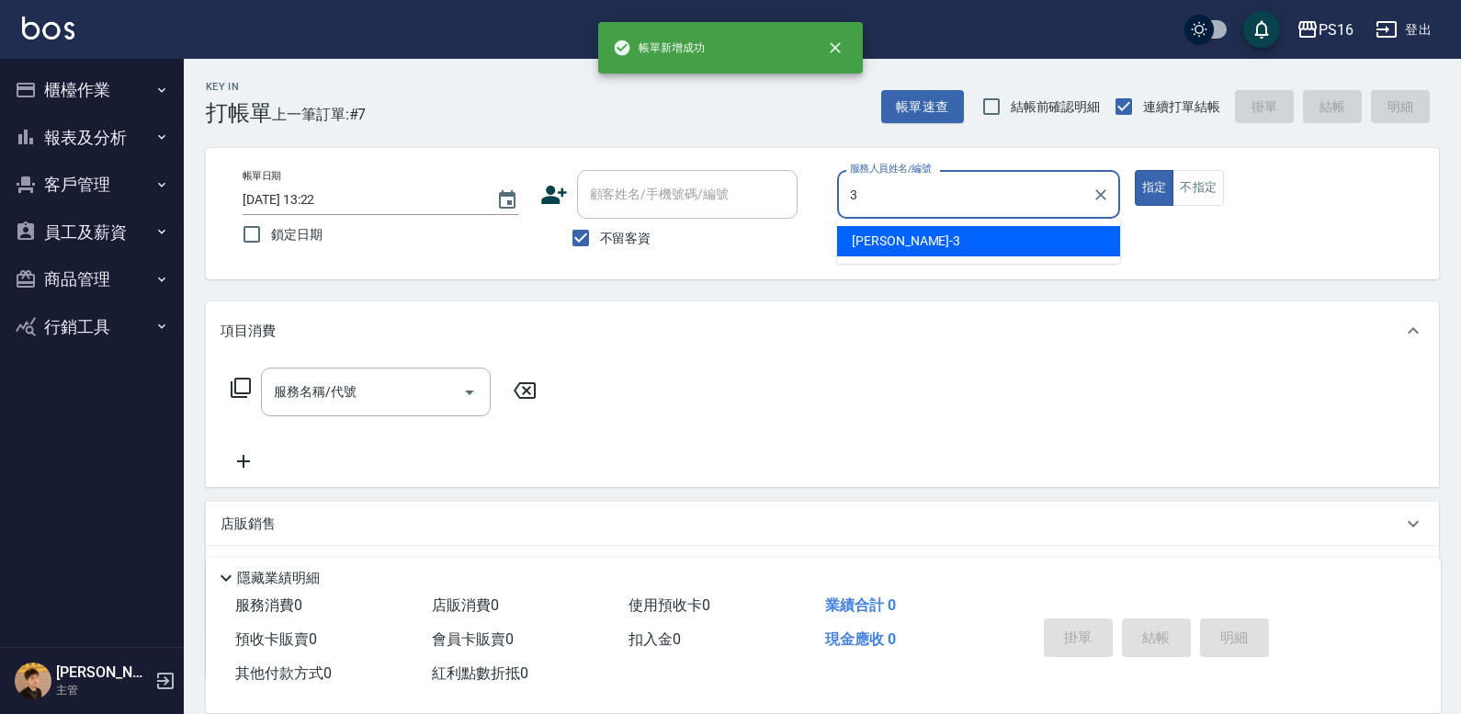
type input "[PERSON_NAME]-3"
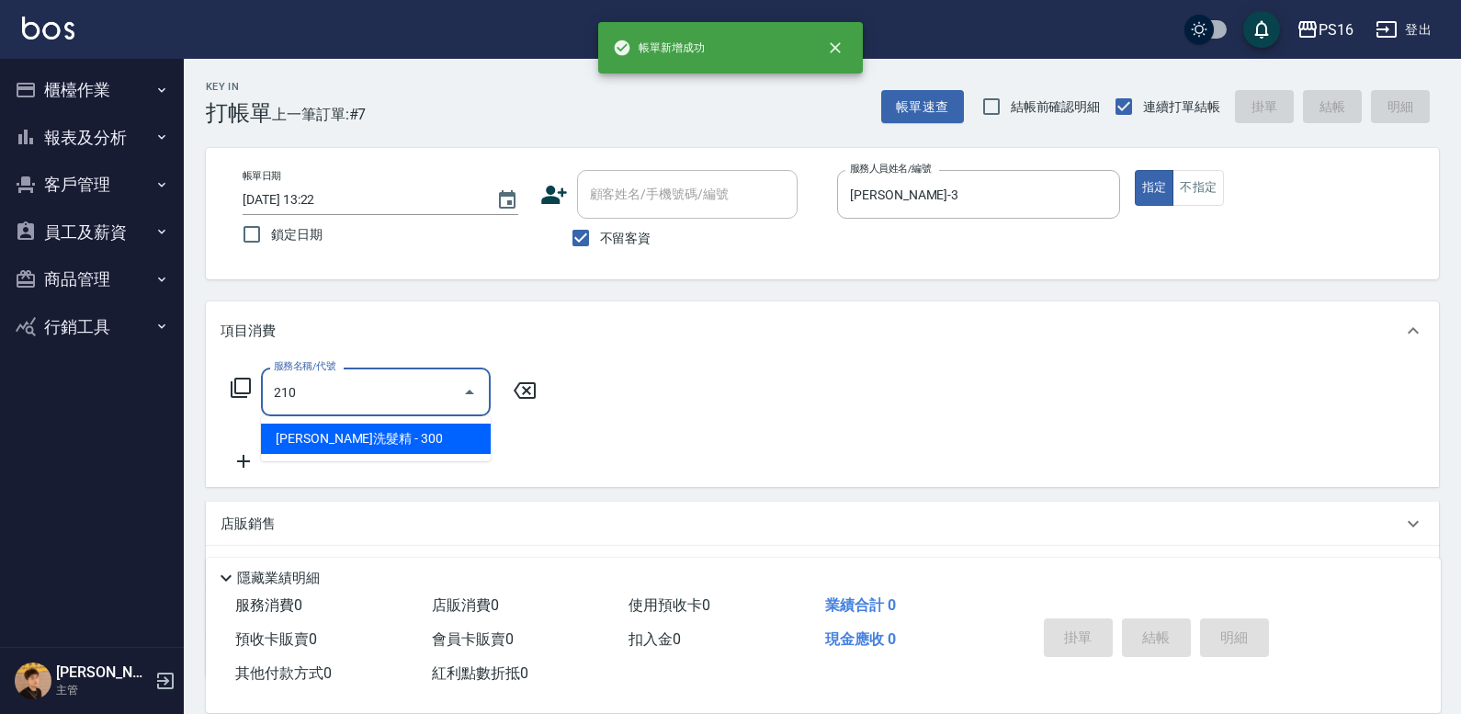
type input "[PERSON_NAME]洗髮精(210)"
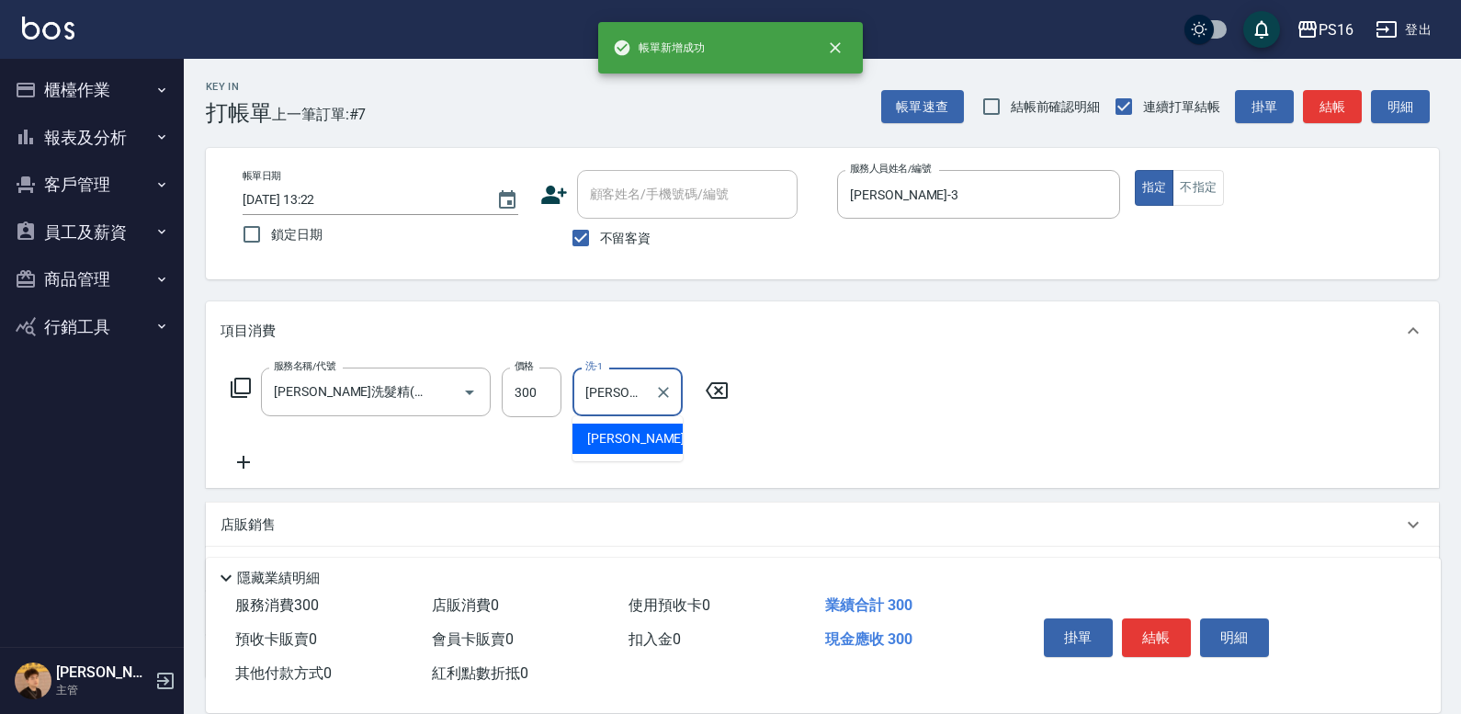
type input "[PERSON_NAME]-3"
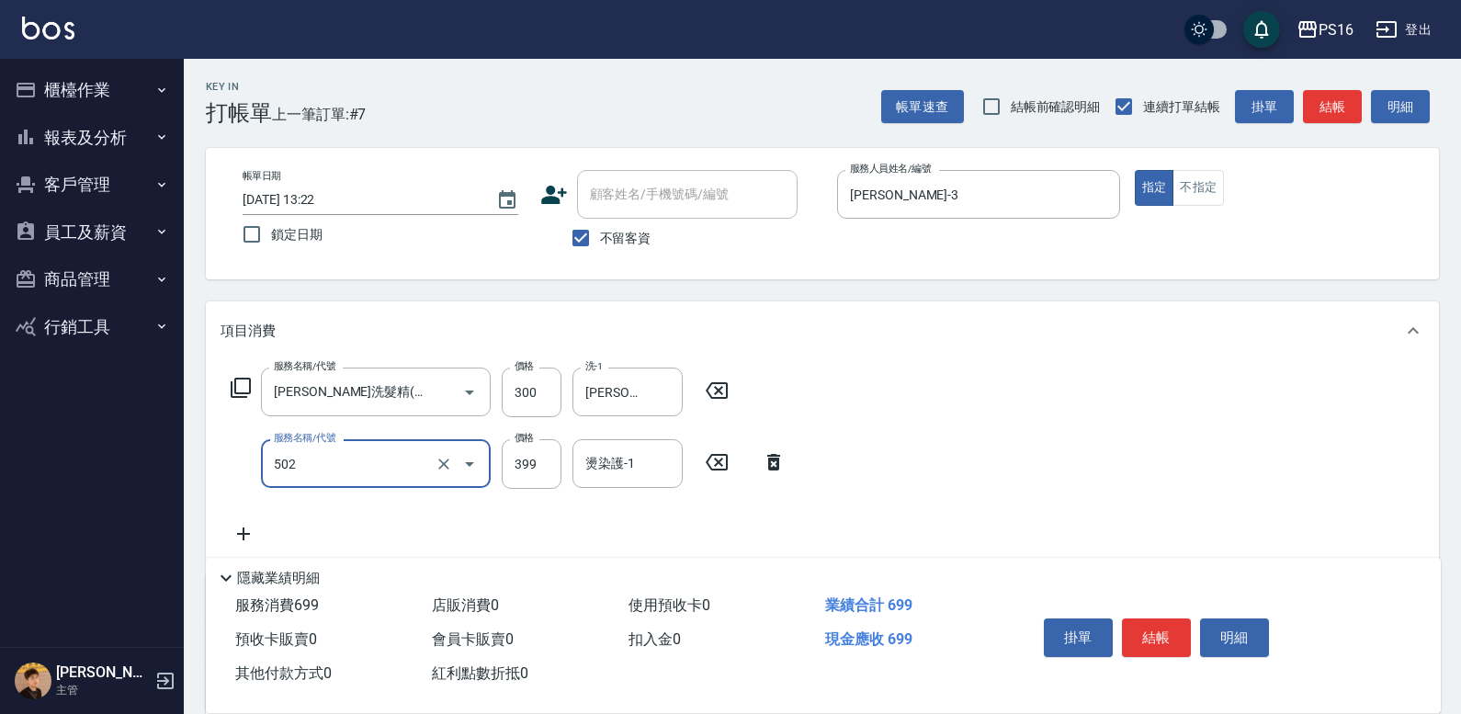
type input "挑染5束399(502)"
type input "900"
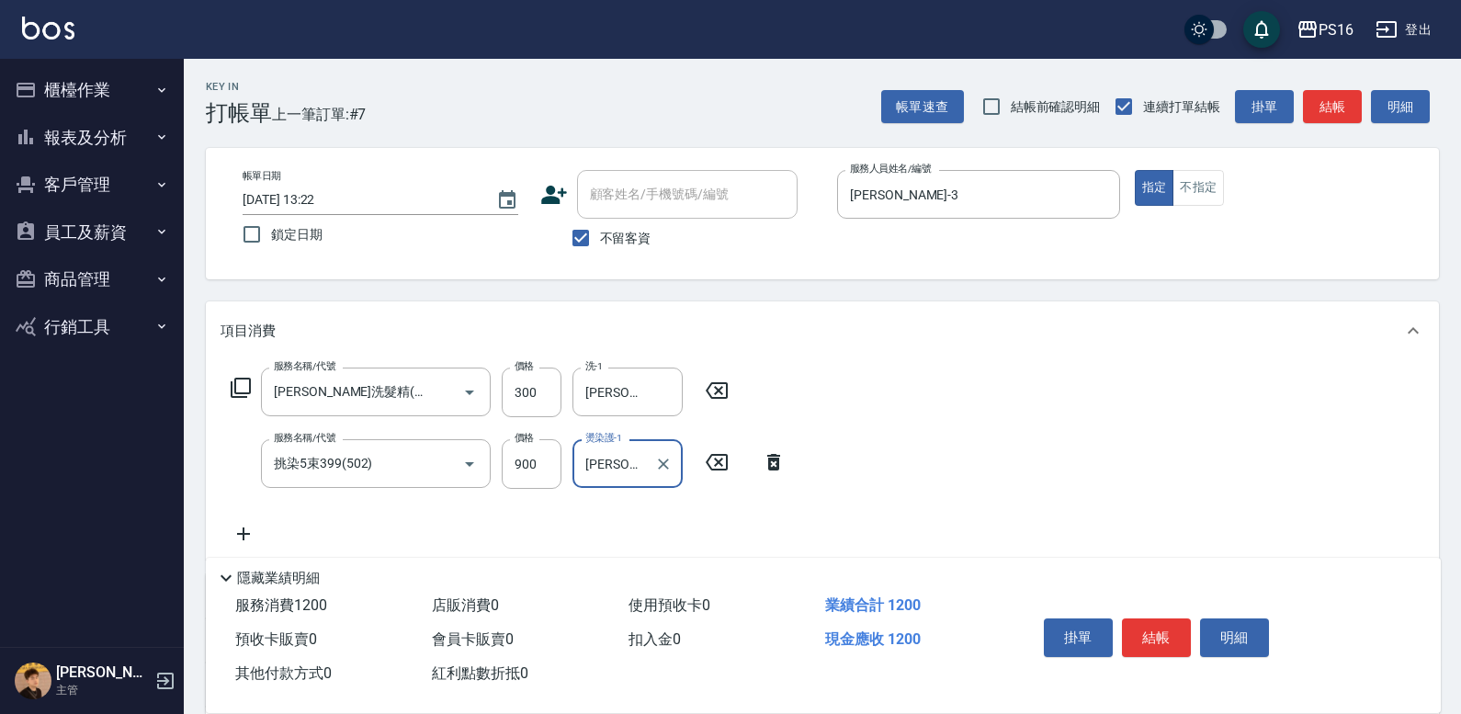
type input "[PERSON_NAME]-3"
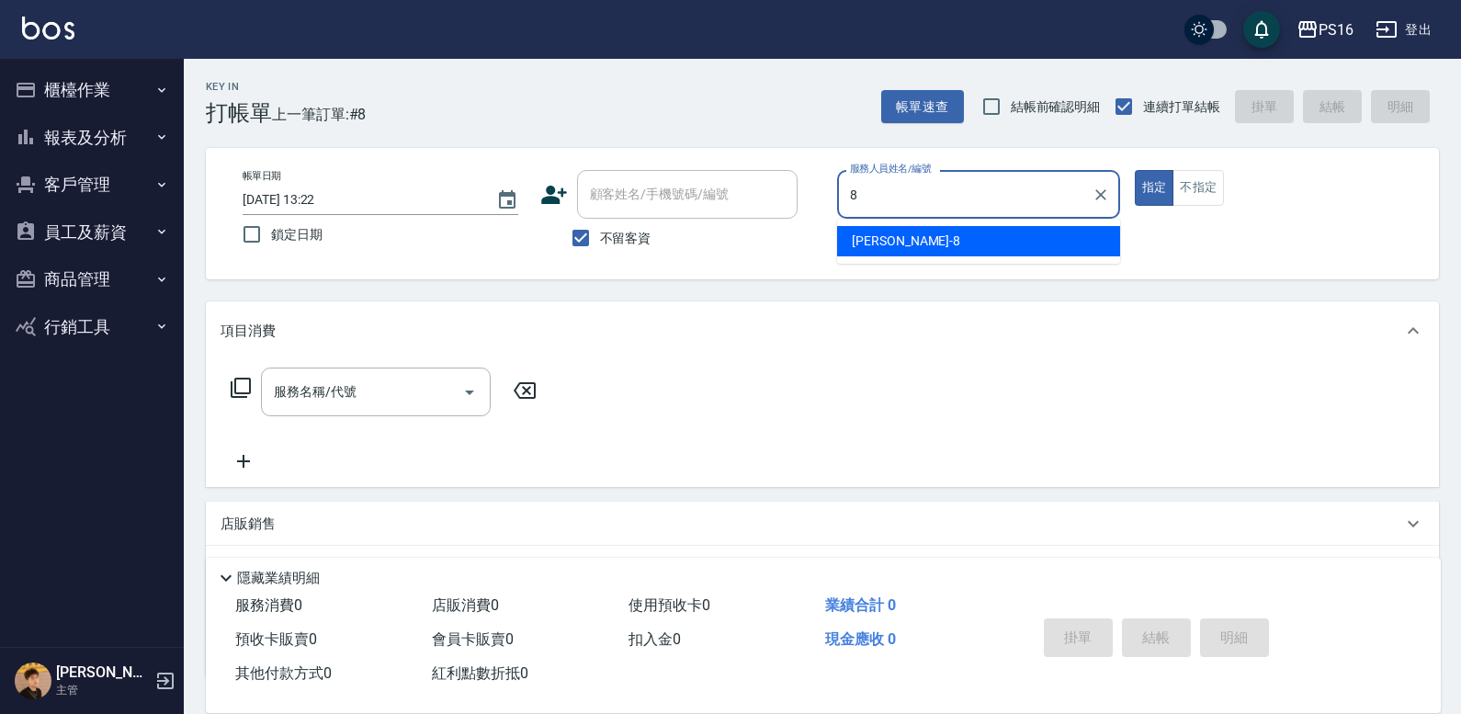
type input "[PERSON_NAME]-8"
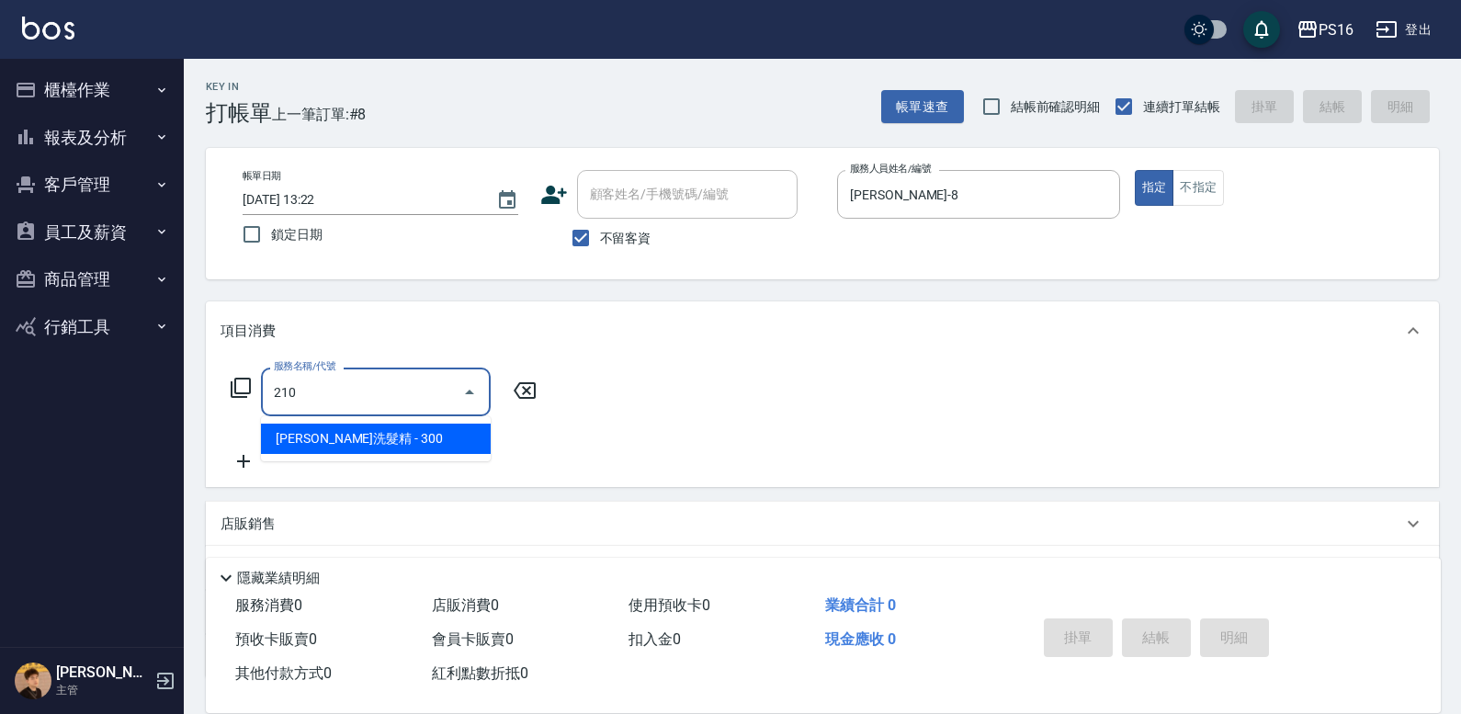
type input "[PERSON_NAME]洗髮精(210)"
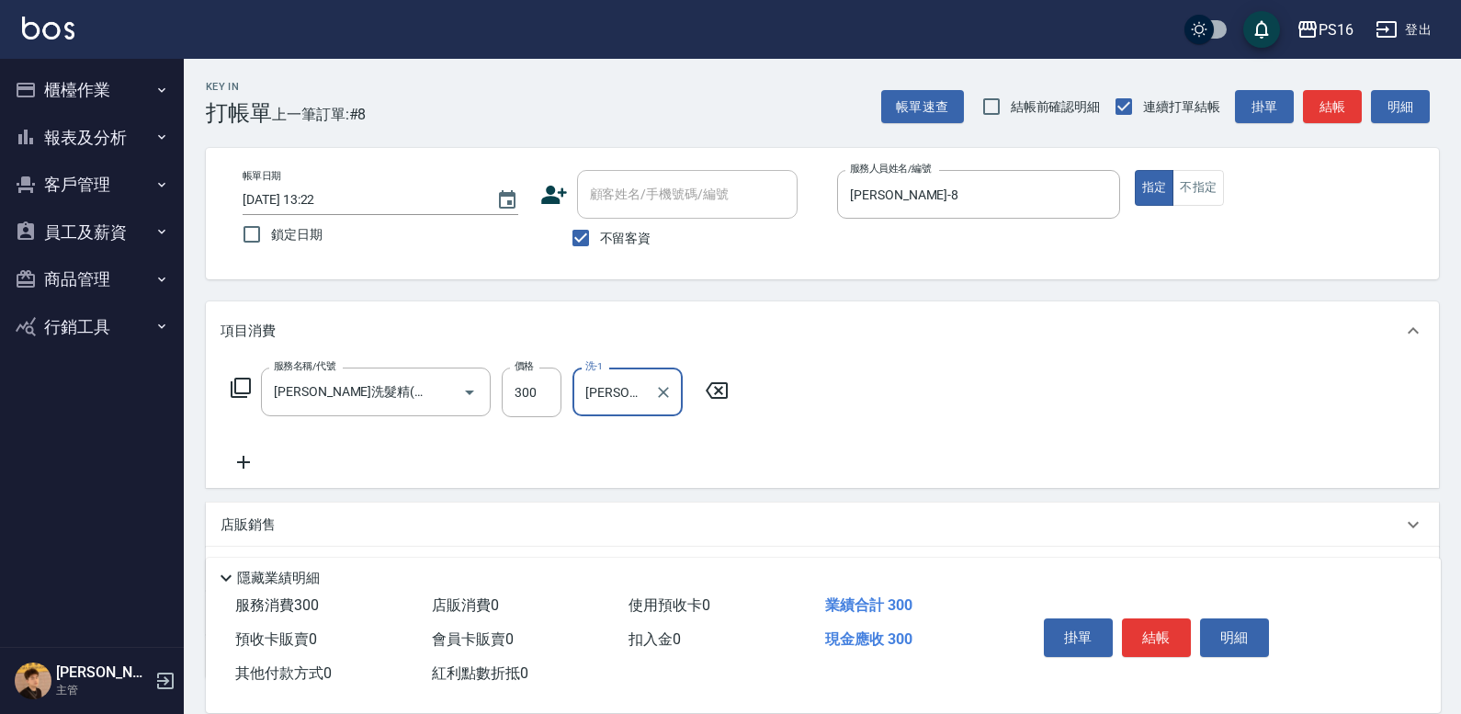
type input "[PERSON_NAME]-21"
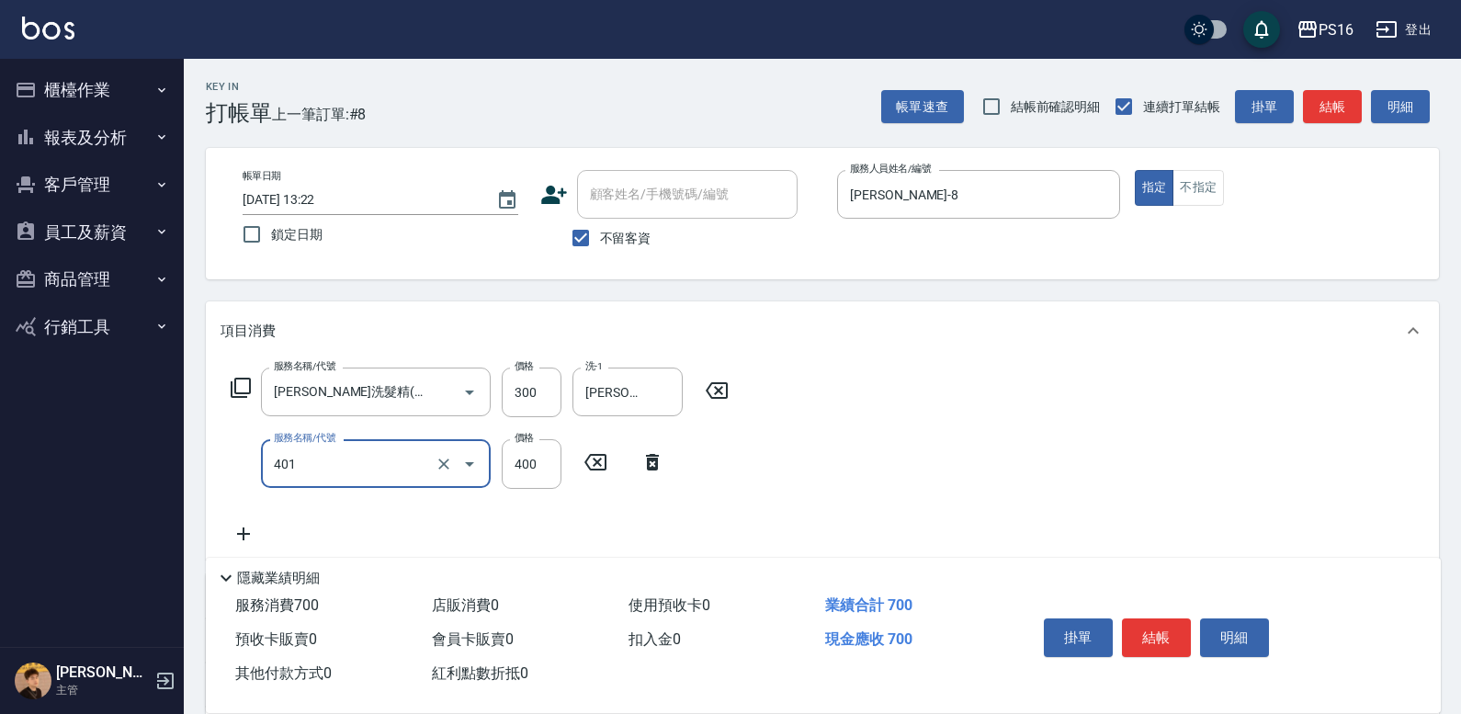
type input "剪髮(401)"
type input "250"
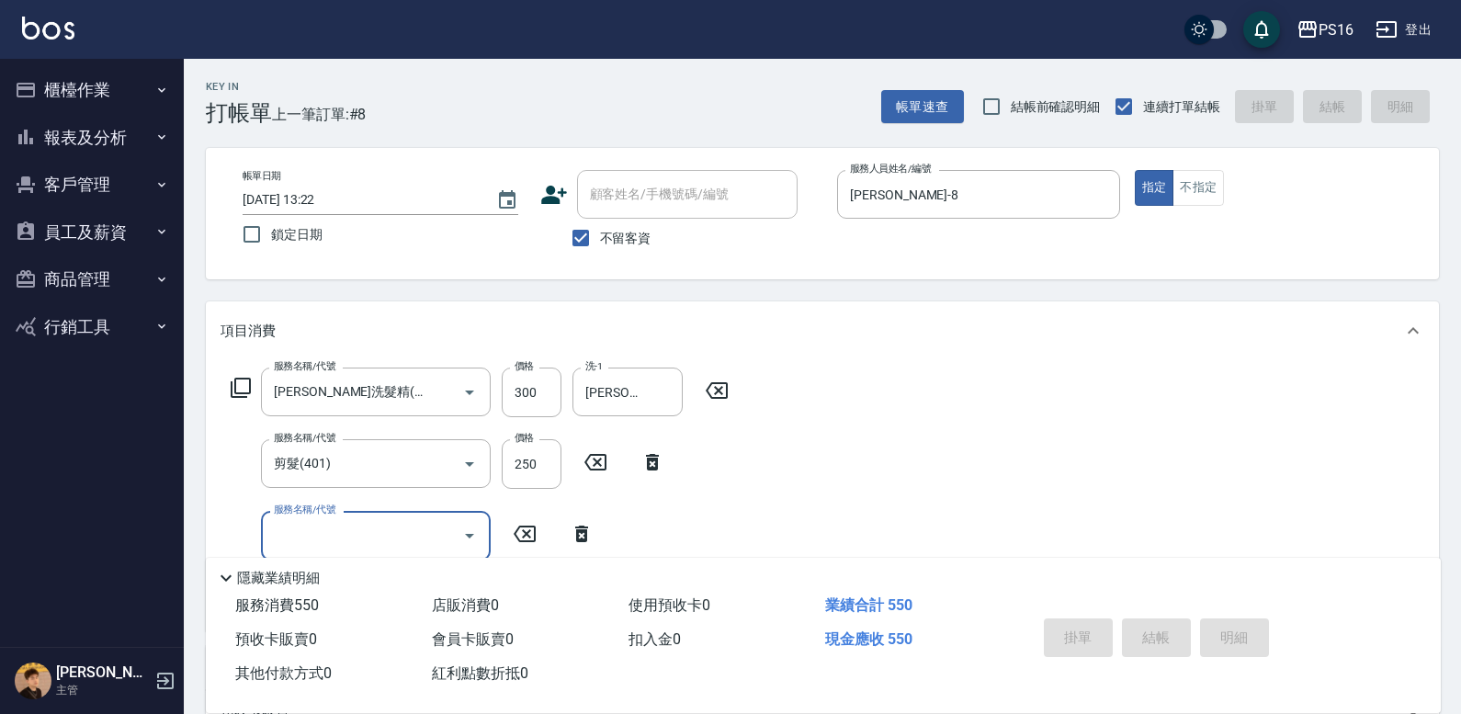
type input "[DATE] 13:36"
